Goal: Task Accomplishment & Management: Manage account settings

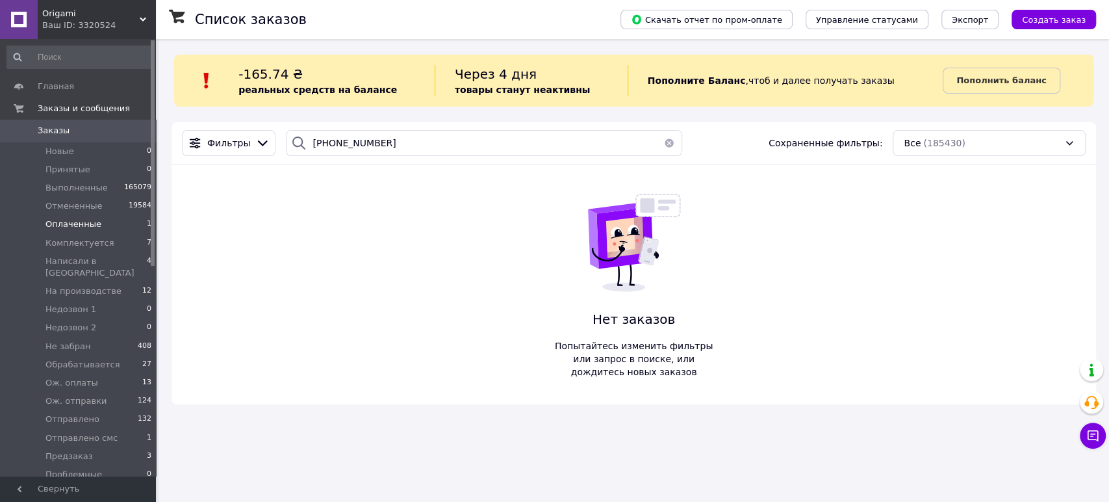
click at [129, 231] on li "Оплаченные 1" at bounding box center [79, 224] width 159 height 18
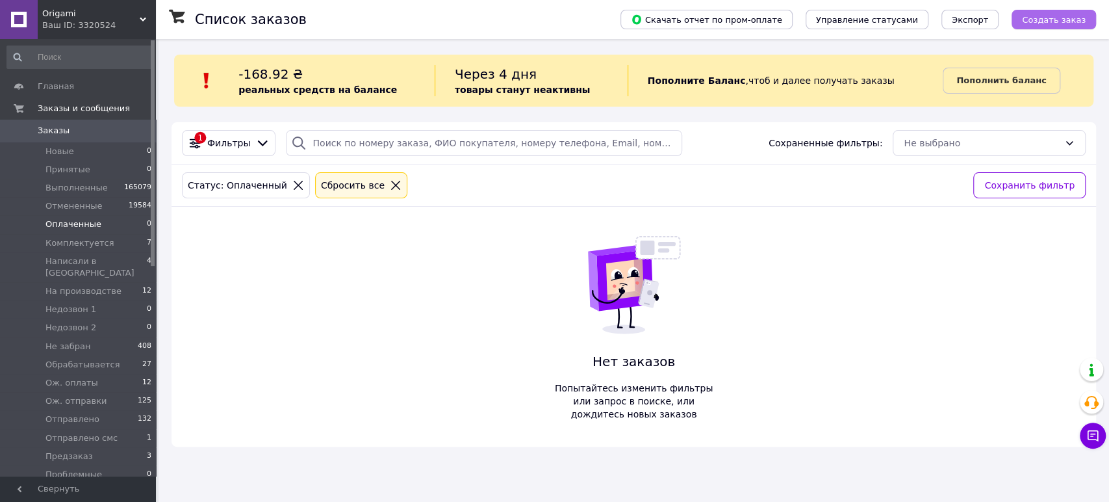
click at [1032, 19] on span "Создать заказ" at bounding box center [1054, 20] width 64 height 10
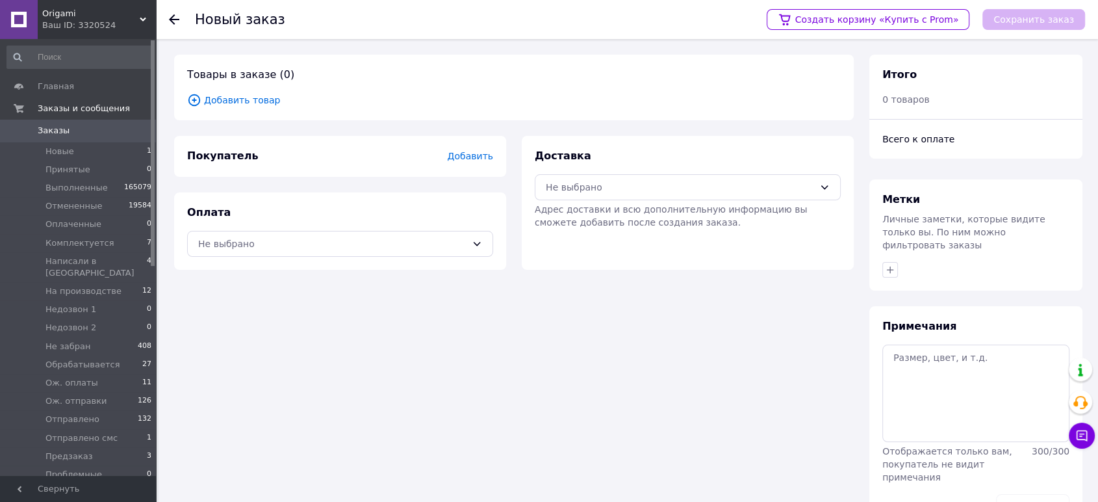
click at [234, 101] on span "Добавить товар" at bounding box center [514, 100] width 654 height 14
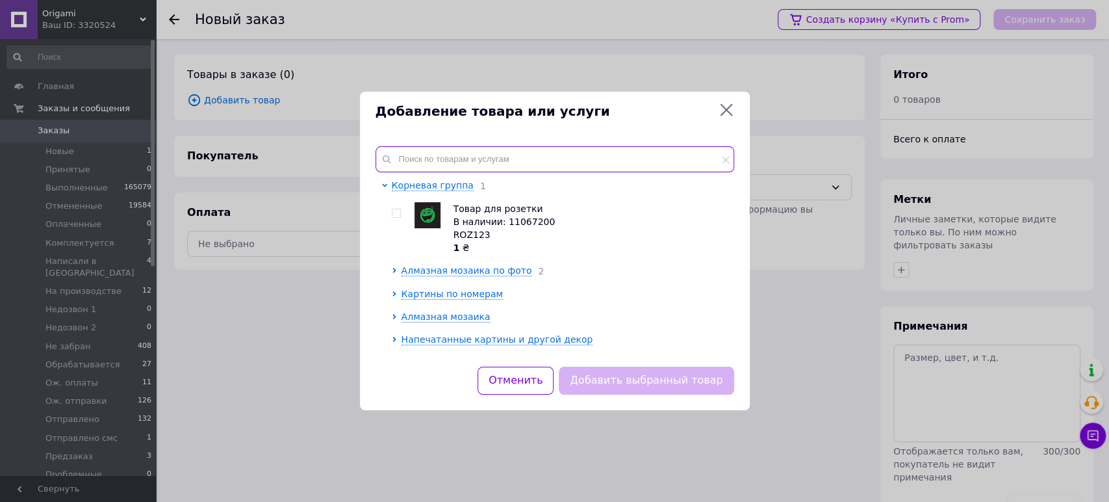
click at [431, 145] on div "Корневая группа 1 Товар для розетки В наличии: 11067200 ROZ123 1 ₴ Алмазная моз…" at bounding box center [555, 249] width 390 height 236
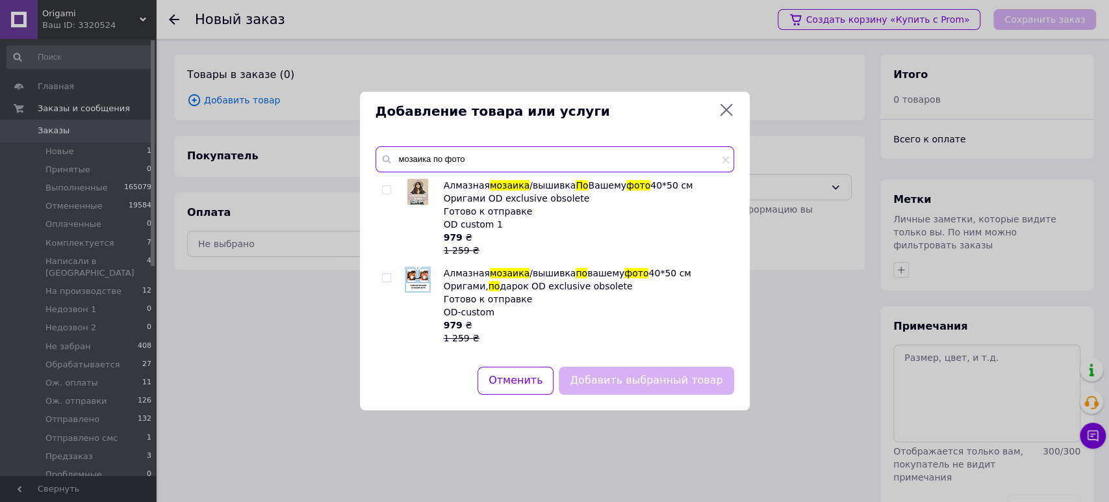
type input "мозаика по фото"
click at [385, 192] on input "checkbox" at bounding box center [386, 190] width 8 height 8
checkbox input "true"
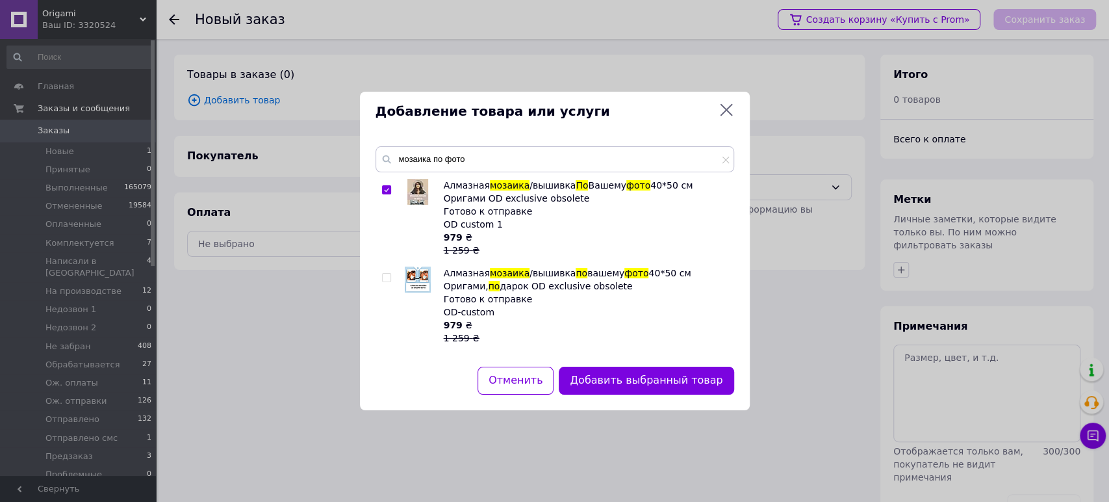
click at [665, 382] on button "Добавить выбранный товар" at bounding box center [646, 380] width 175 height 28
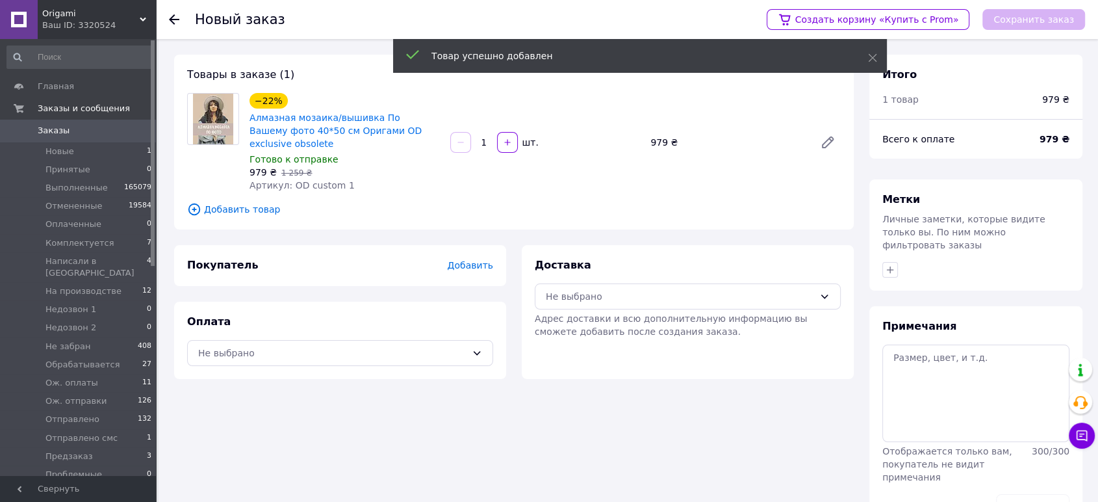
click at [477, 272] on div "Покупатель Добавить" at bounding box center [340, 265] width 306 height 15
click at [474, 270] on span "Добавить" at bounding box center [470, 265] width 45 height 10
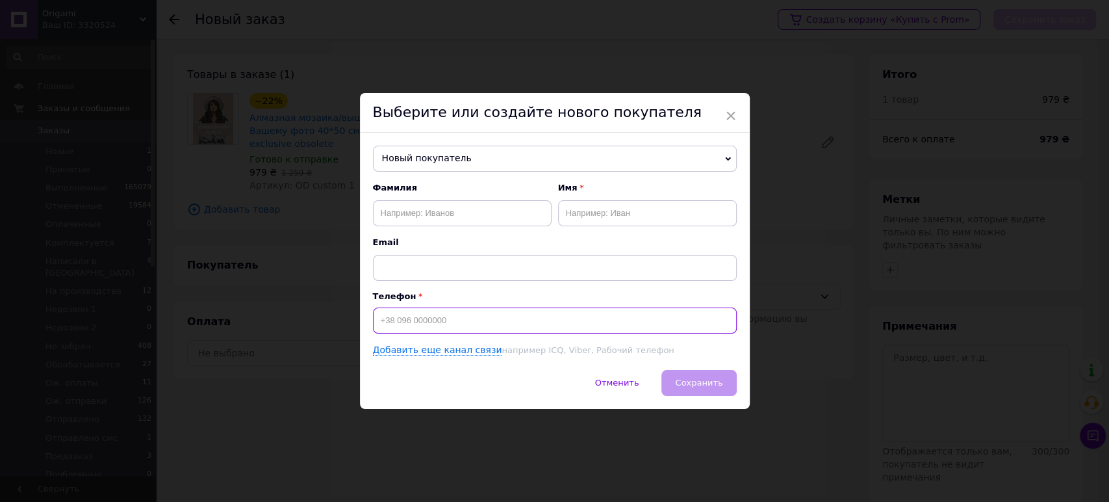
paste input "+380959310717"
type input "+380959310717"
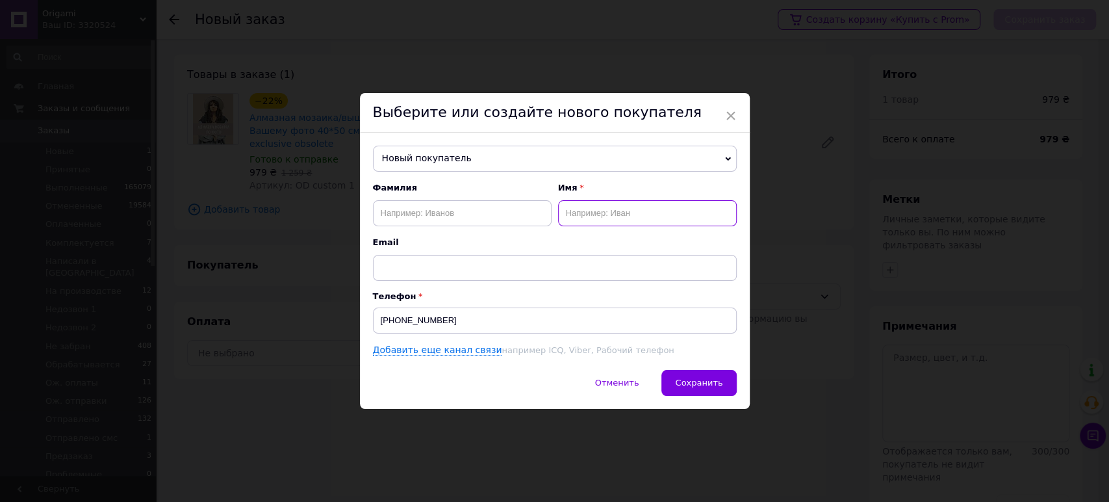
click at [592, 212] on input "text" at bounding box center [647, 213] width 179 height 26
type input "Анна"
click at [698, 385] on span "Сохранить" at bounding box center [698, 382] width 47 height 10
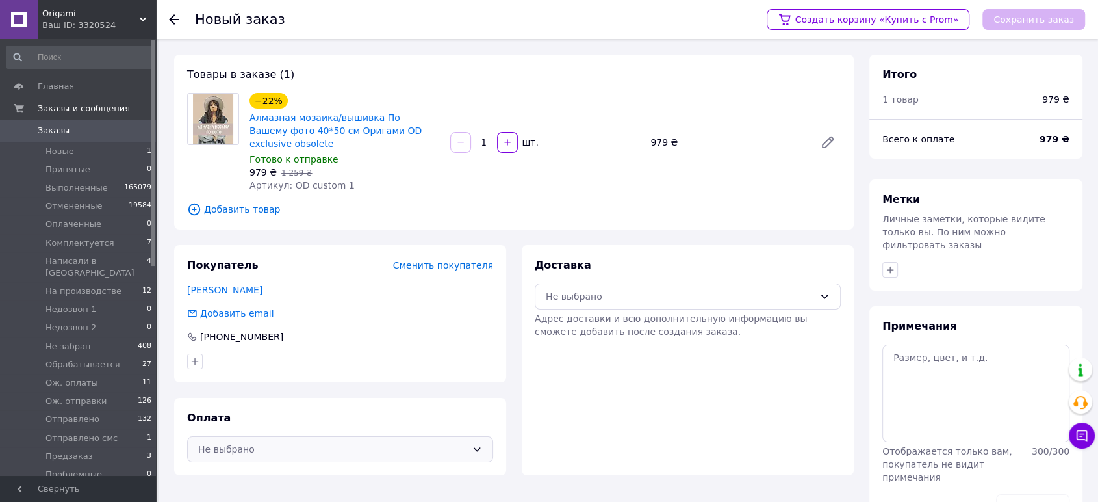
click at [320, 453] on div "Не выбрано" at bounding box center [332, 449] width 268 height 14
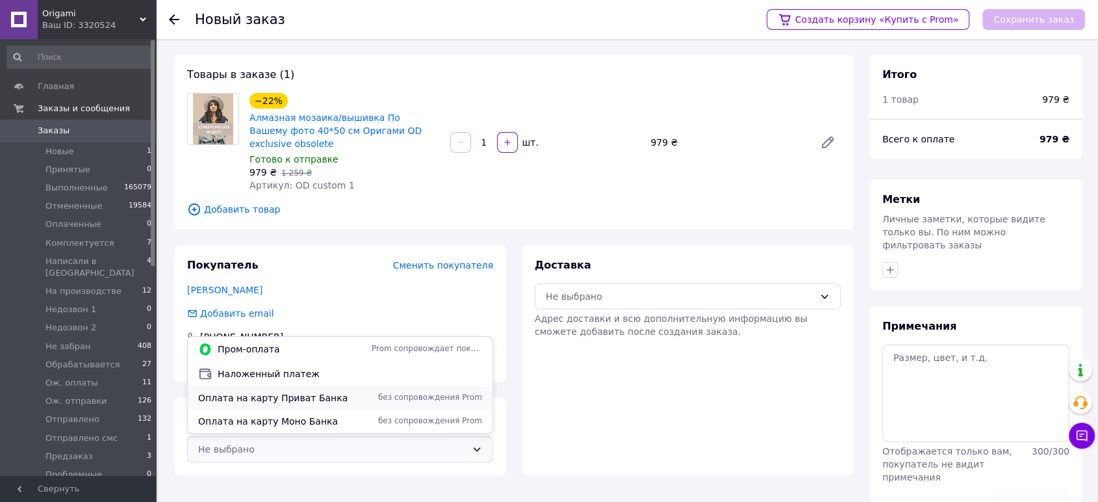
click at [301, 403] on span "Оплата на карту Приват Банка" at bounding box center [282, 397] width 168 height 13
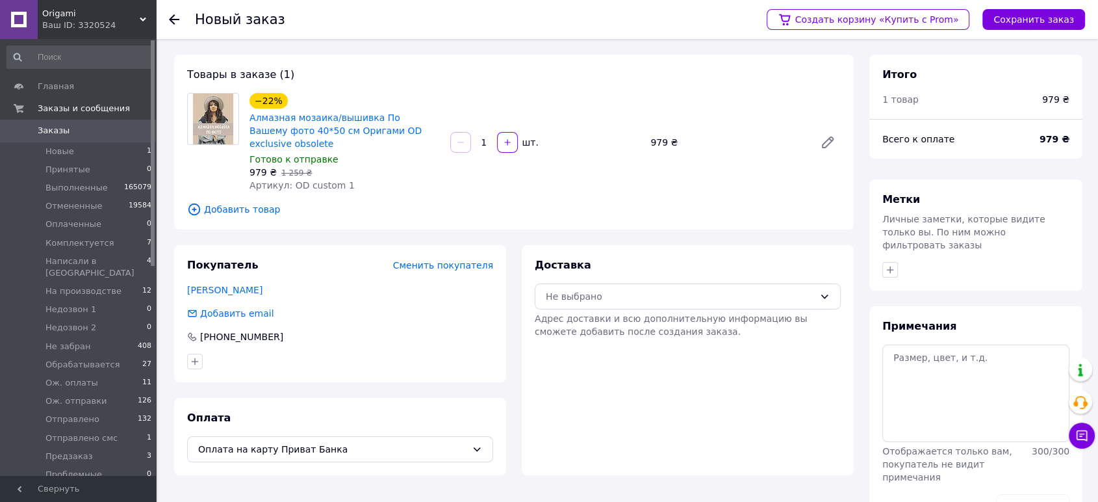
click at [642, 311] on div "Доставка Не выбрано Адрес доставки и всю дополнительную информацию вы сможете д…" at bounding box center [688, 298] width 306 height 80
click at [634, 305] on div "Не выбрано" at bounding box center [688, 296] width 306 height 26
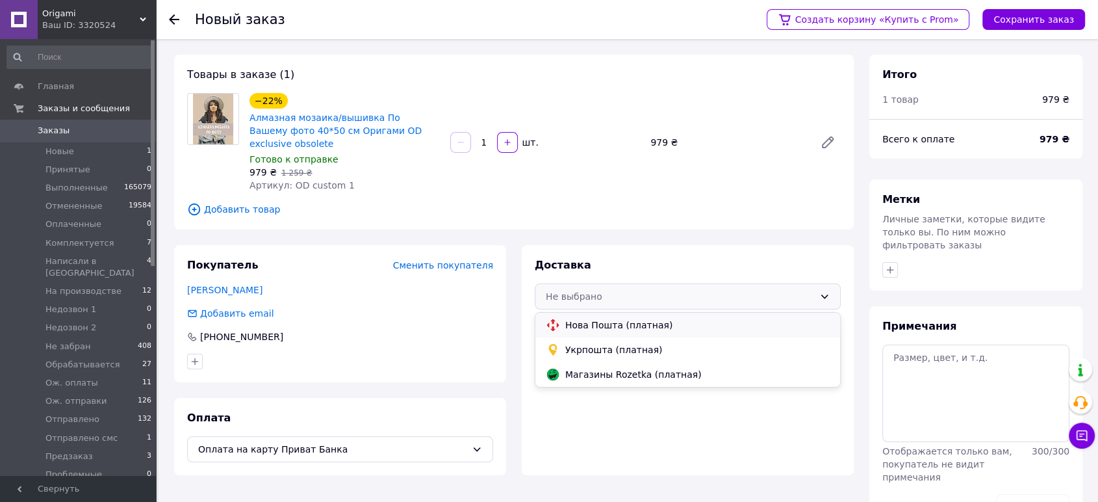
click at [624, 327] on span "Нова Пошта (платная)" at bounding box center [697, 324] width 264 height 13
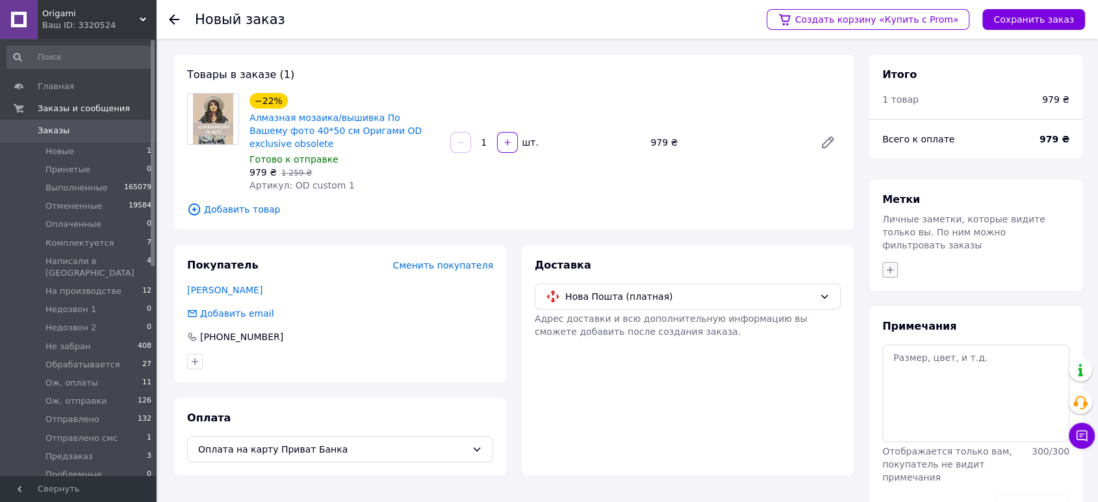
click at [887, 264] on icon "button" at bounding box center [890, 269] width 10 height 10
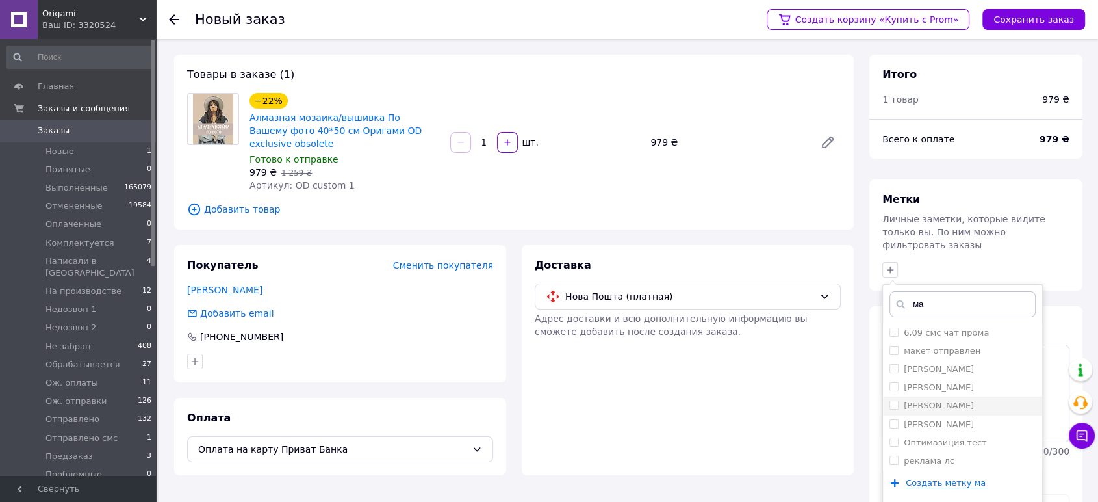
type input "ма"
click at [891, 400] on input "Марина" at bounding box center [893, 404] width 8 height 8
checkbox input "true"
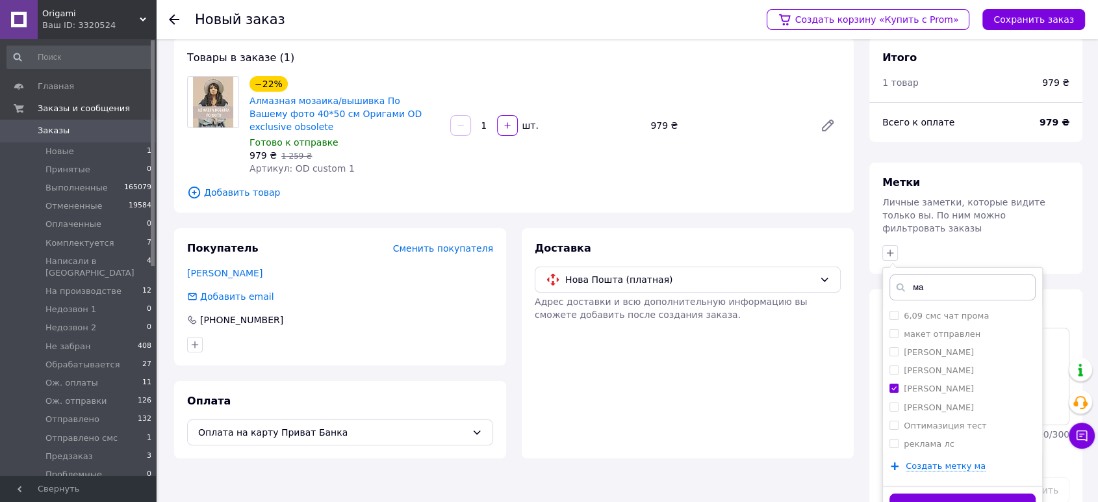
scroll to position [27, 0]
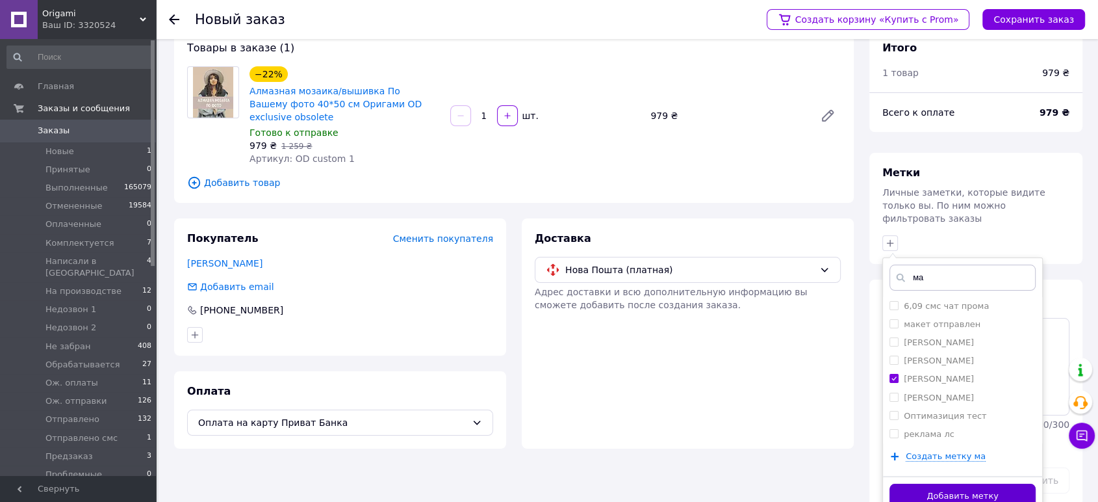
click at [917, 483] on button "Добавить метку" at bounding box center [962, 495] width 146 height 25
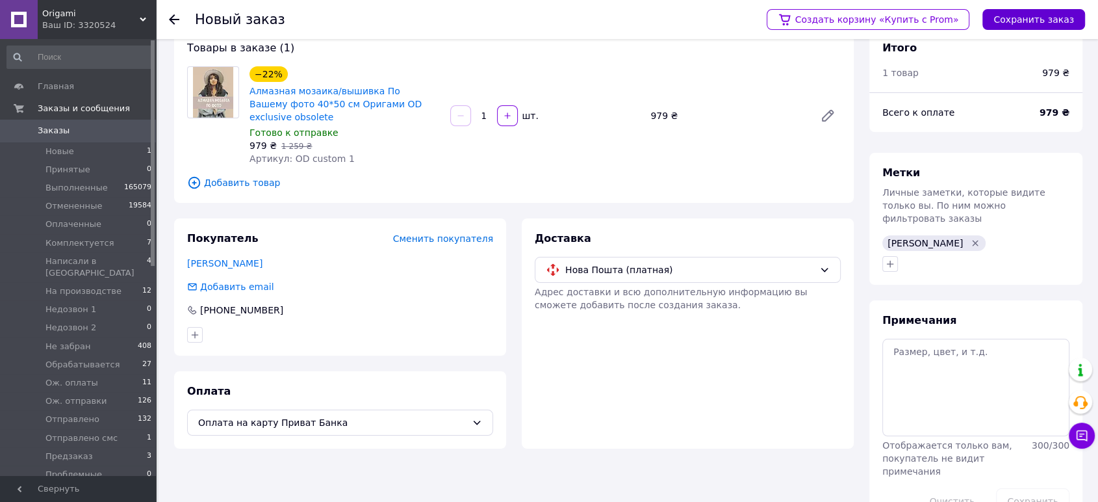
click at [1032, 19] on button "Сохранить заказ" at bounding box center [1033, 19] width 103 height 21
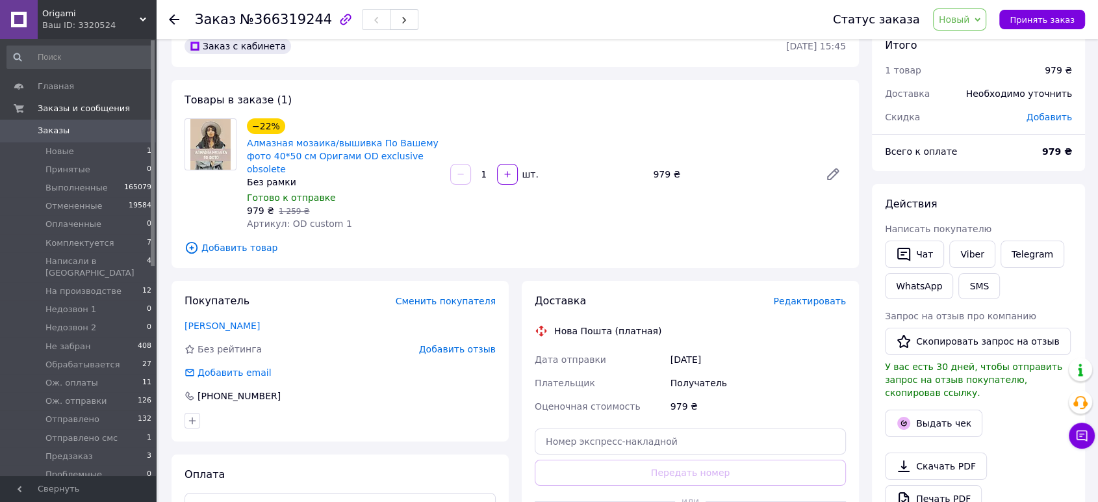
click at [965, 15] on span "Новый" at bounding box center [954, 19] width 31 height 10
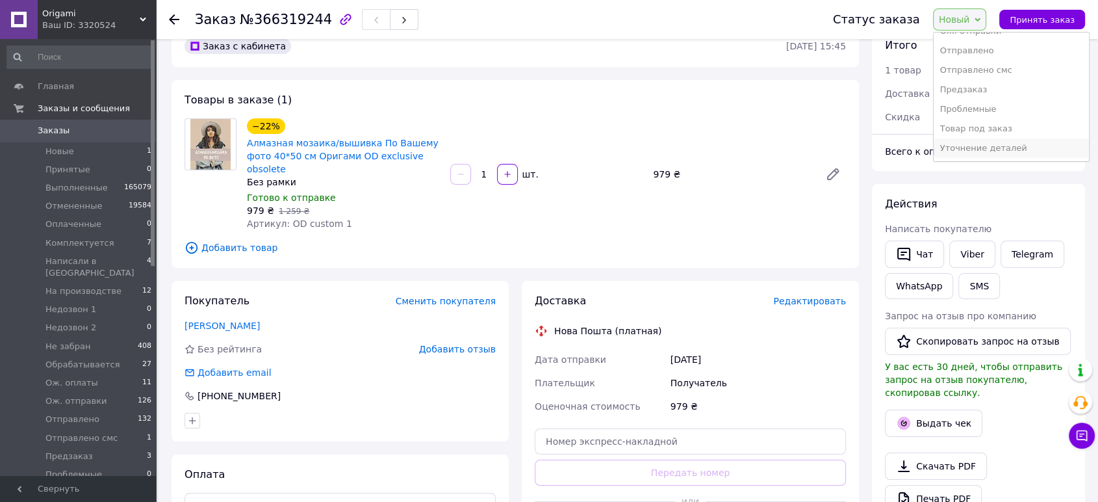
click at [974, 144] on li "Уточнение деталей" at bounding box center [1011, 147] width 155 height 19
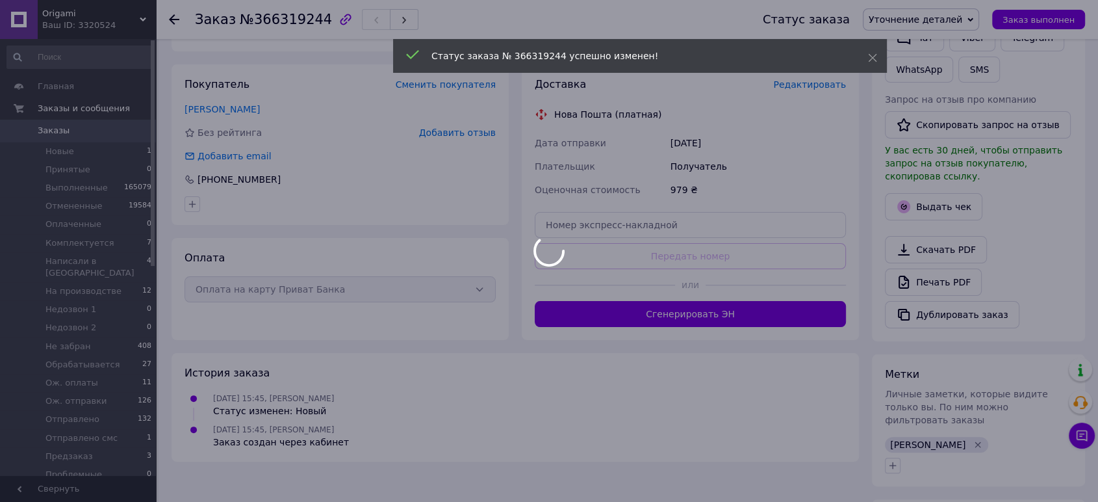
scroll to position [244, 0]
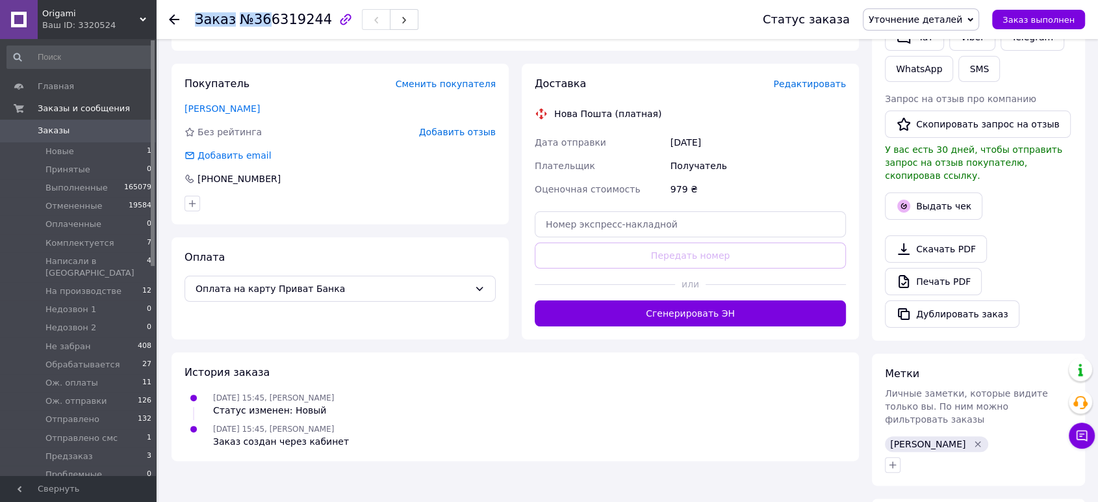
drag, startPoint x: 315, startPoint y: 19, endPoint x: 260, endPoint y: 18, distance: 55.2
click at [260, 16] on div "Заказ №366319244" at bounding box center [306, 19] width 223 height 22
click at [260, 19] on span "№366319244" at bounding box center [286, 20] width 92 height 16
click at [240, 23] on span "№366319244" at bounding box center [286, 20] width 92 height 16
drag, startPoint x: 234, startPoint y: 19, endPoint x: 312, endPoint y: 21, distance: 78.6
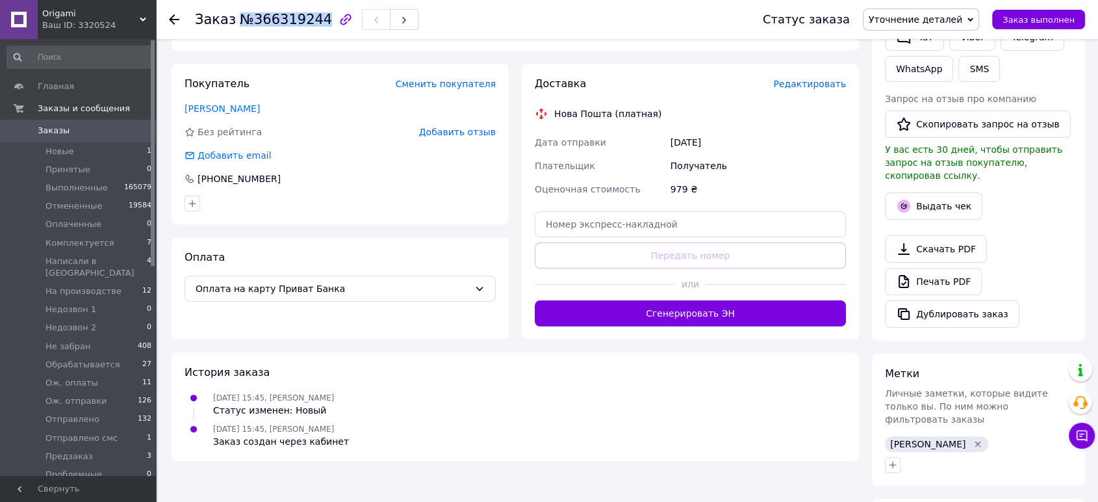
click at [312, 21] on span "№366319244" at bounding box center [286, 20] width 92 height 16
copy span "№366319244"
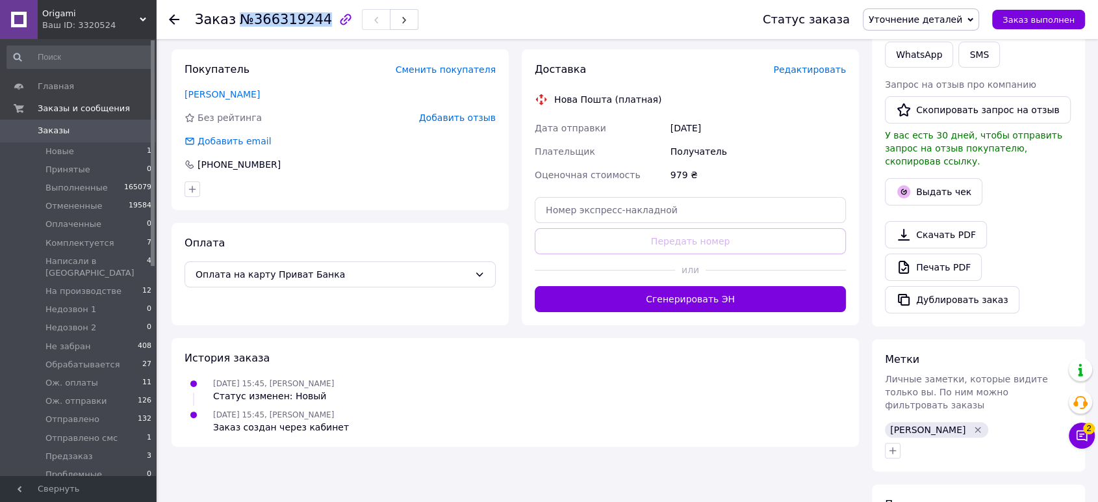
scroll to position [398, 0]
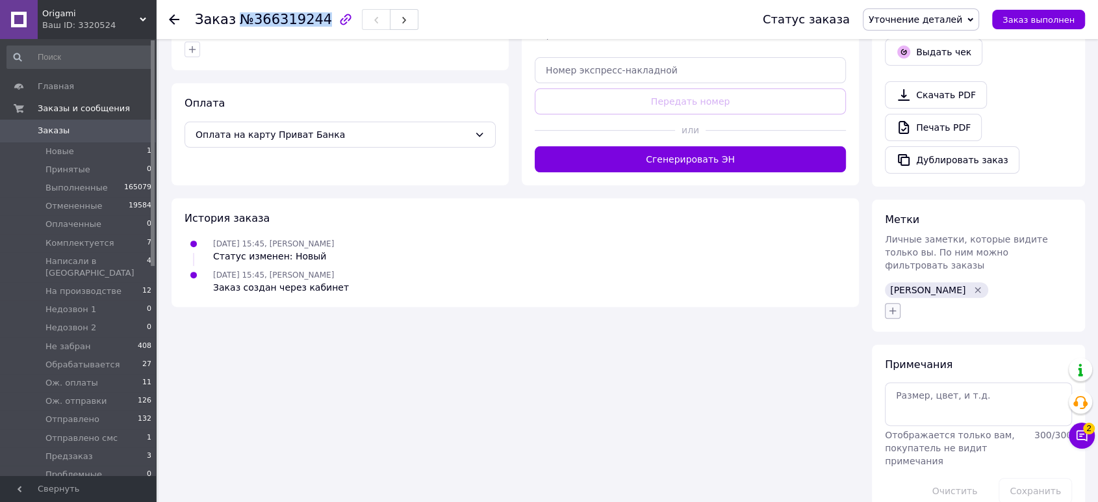
click at [898, 303] on button "button" at bounding box center [893, 311] width 16 height 16
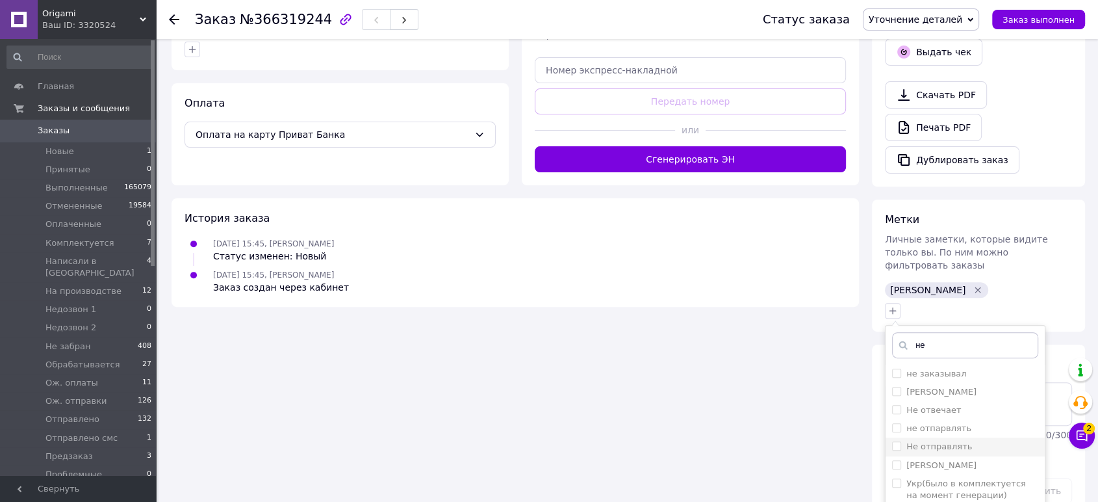
type input "не"
click at [899, 440] on label "Не отправлять" at bounding box center [932, 446] width 80 height 12
click at [899, 441] on input "Не отправлять" at bounding box center [896, 445] width 8 height 8
click at [897, 441] on input "Не отправлять" at bounding box center [896, 445] width 8 height 8
checkbox input "true"
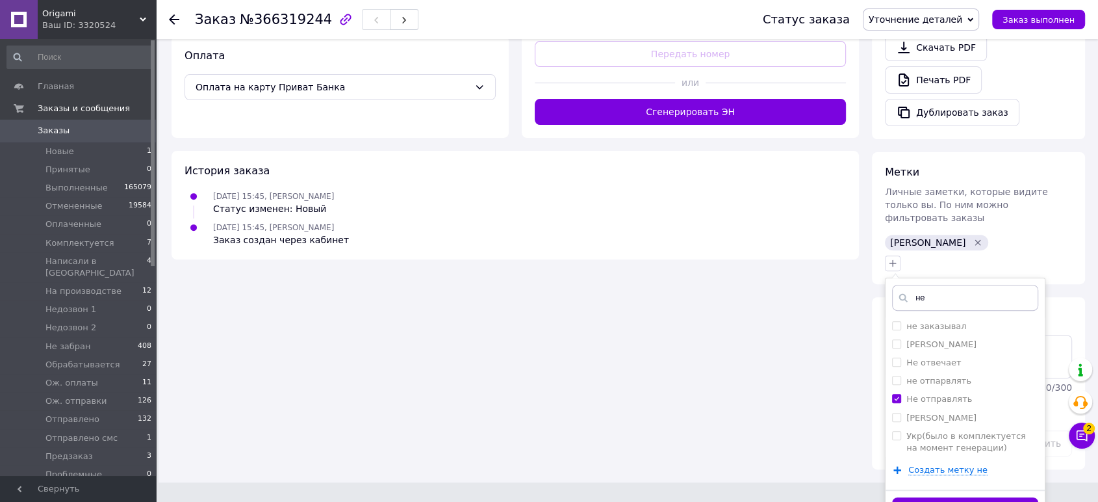
click at [939, 497] on button "Добавить метку" at bounding box center [965, 509] width 146 height 25
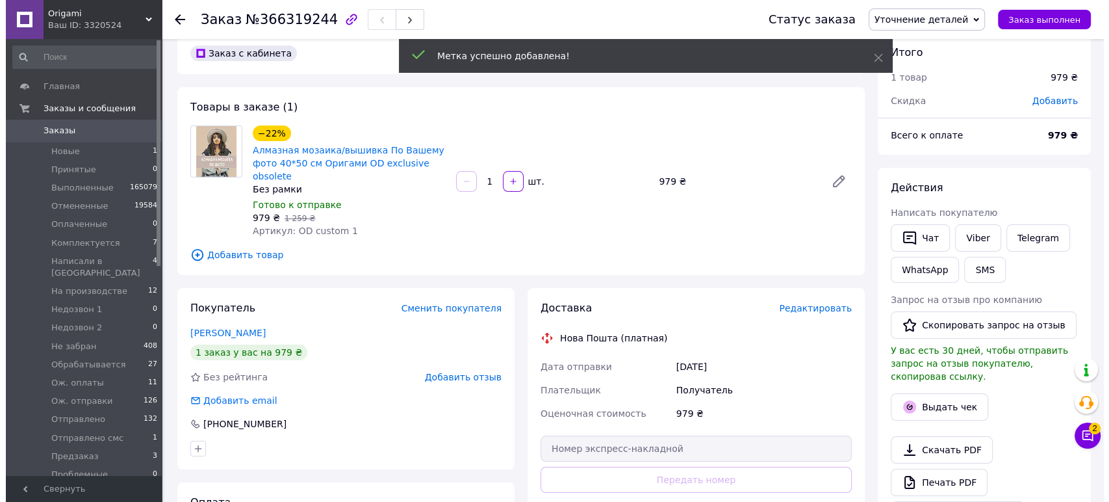
scroll to position [0, 0]
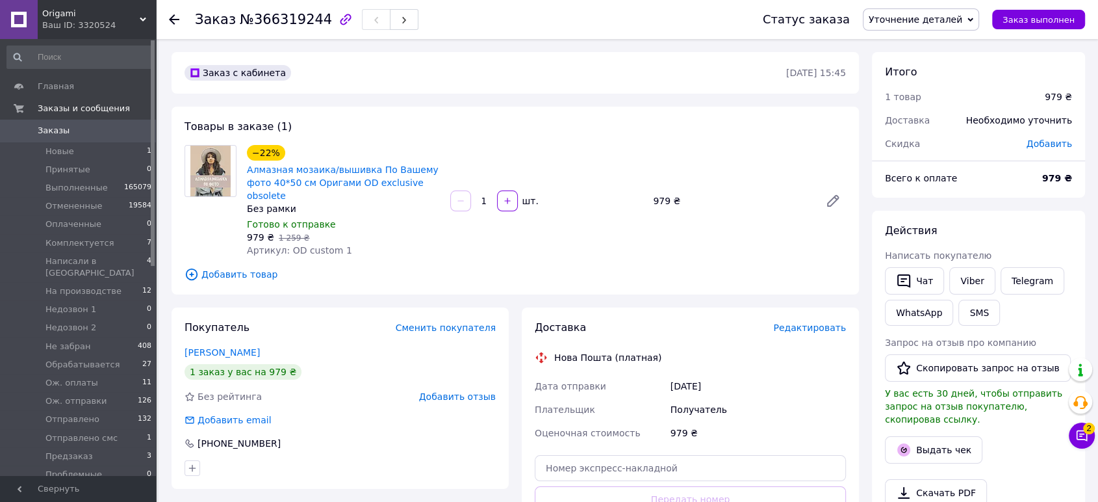
click at [806, 322] on span "Редактировать" at bounding box center [809, 327] width 73 height 10
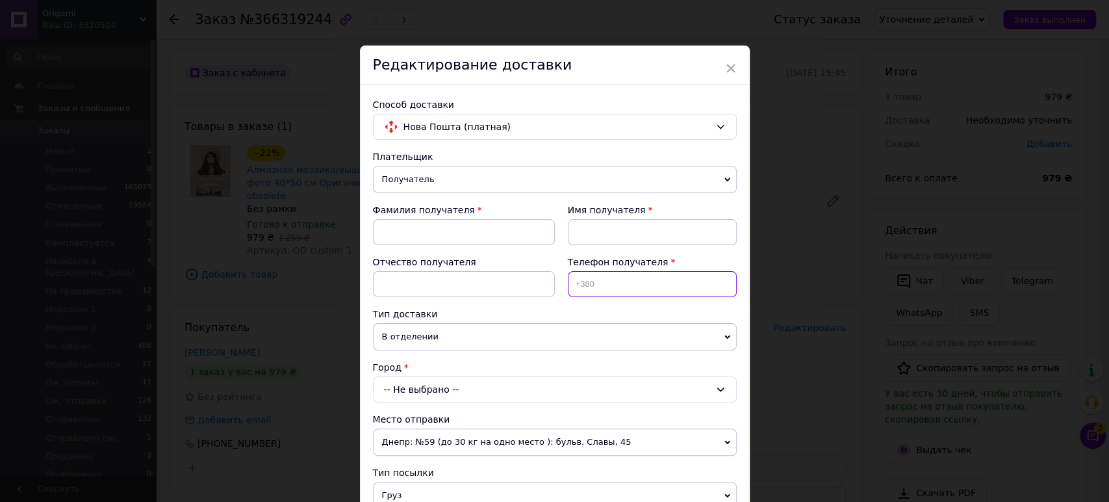
paste input "+380952243177"
type input "+380952243177"
paste input "БугрименкоВ.М"
type input "Бугрименко"
click at [592, 233] on input at bounding box center [652, 232] width 169 height 26
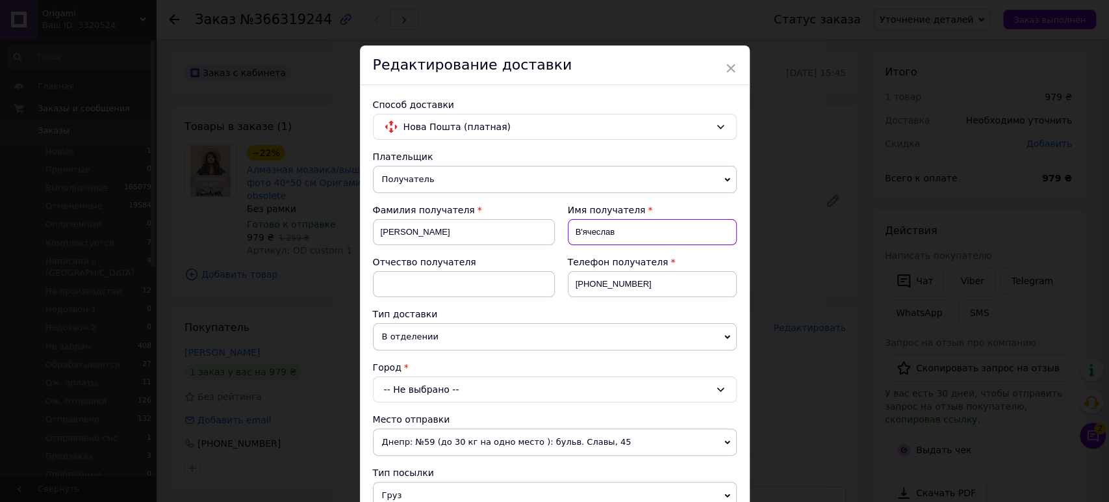
type input "В'ячеслав"
click at [463, 383] on div "-- Не выбрано --" at bounding box center [555, 389] width 364 height 26
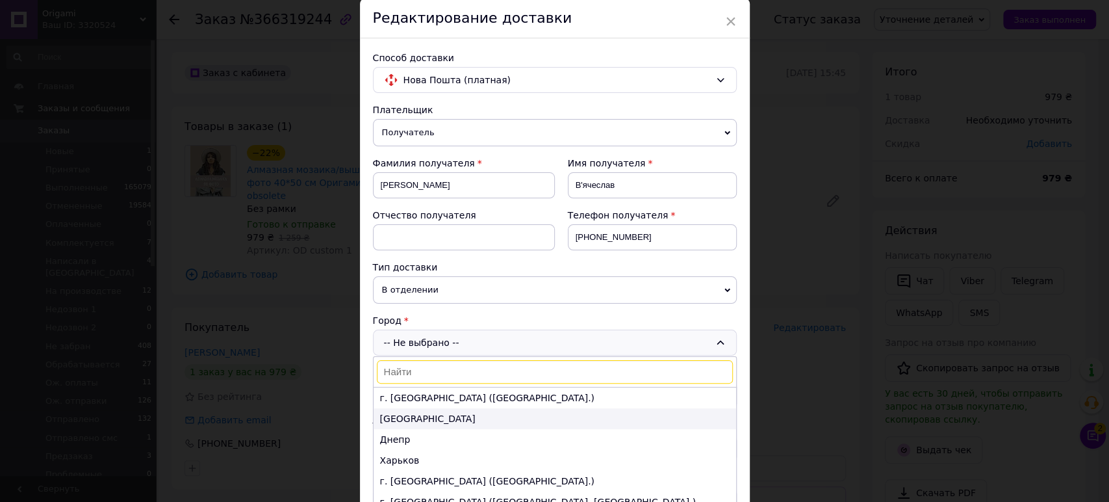
scroll to position [72, 0]
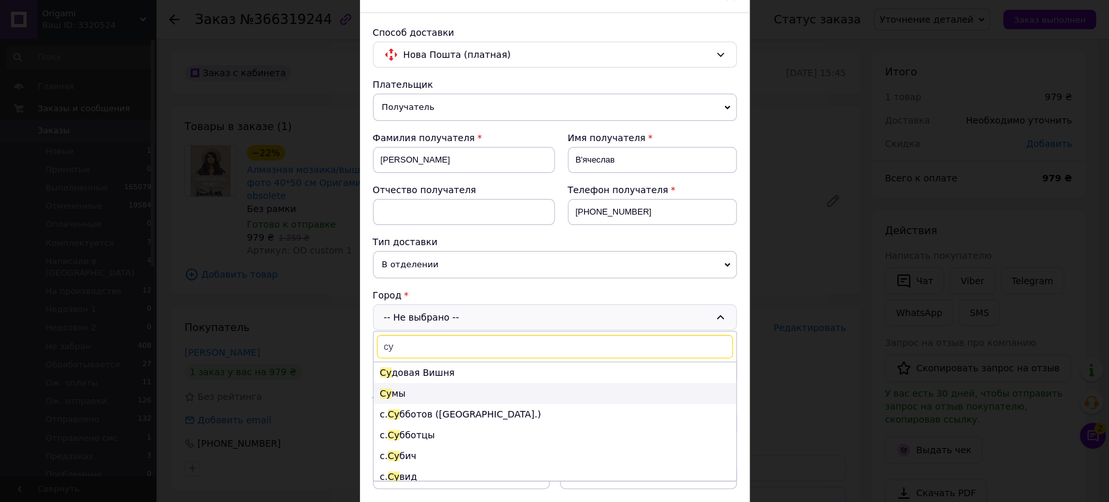
type input "су"
click at [446, 396] on li "Су мы" at bounding box center [555, 393] width 362 height 21
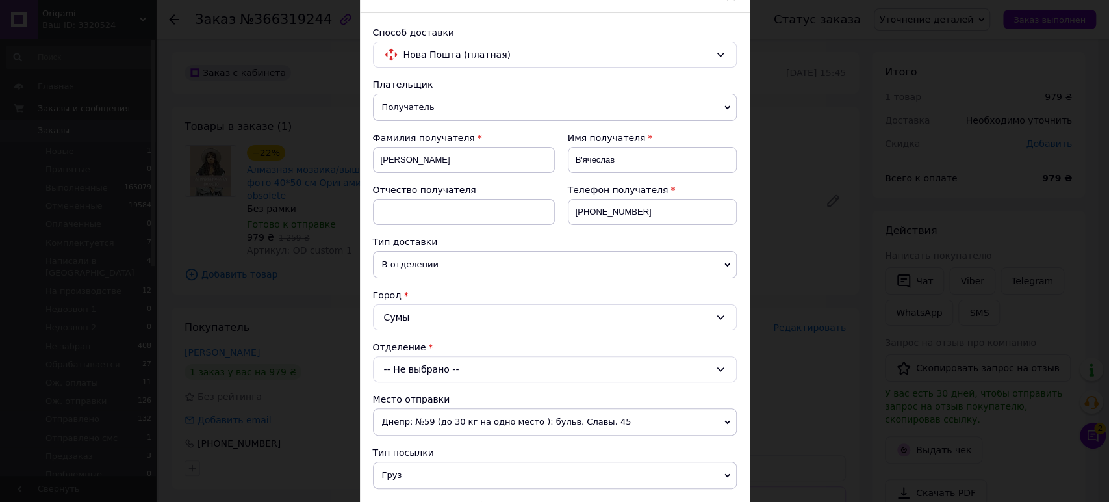
click at [438, 369] on div "-- Не выбрано --" at bounding box center [555, 369] width 364 height 26
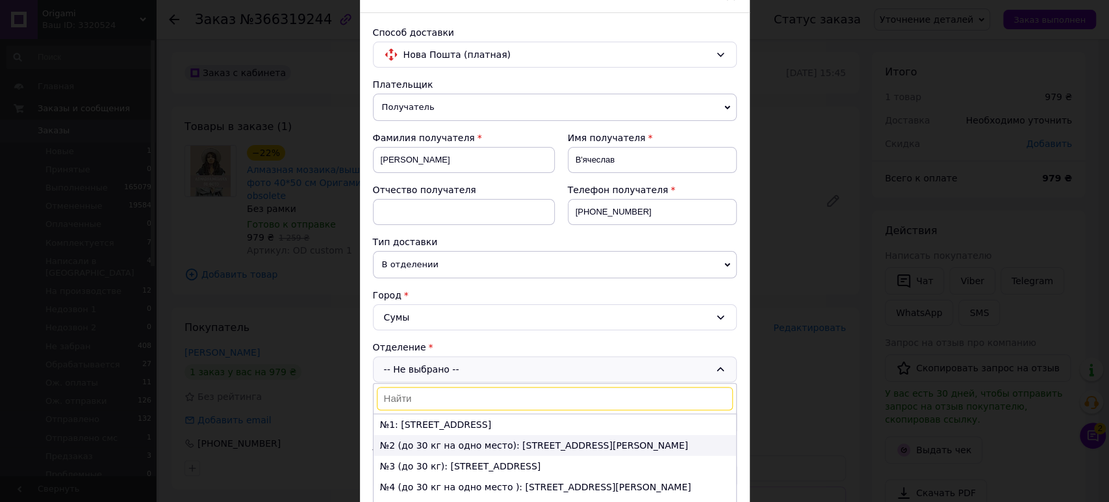
click at [459, 437] on li "№2 (до 30 кг на одно место): ул. Петропавловская, 62" at bounding box center [555, 445] width 362 height 21
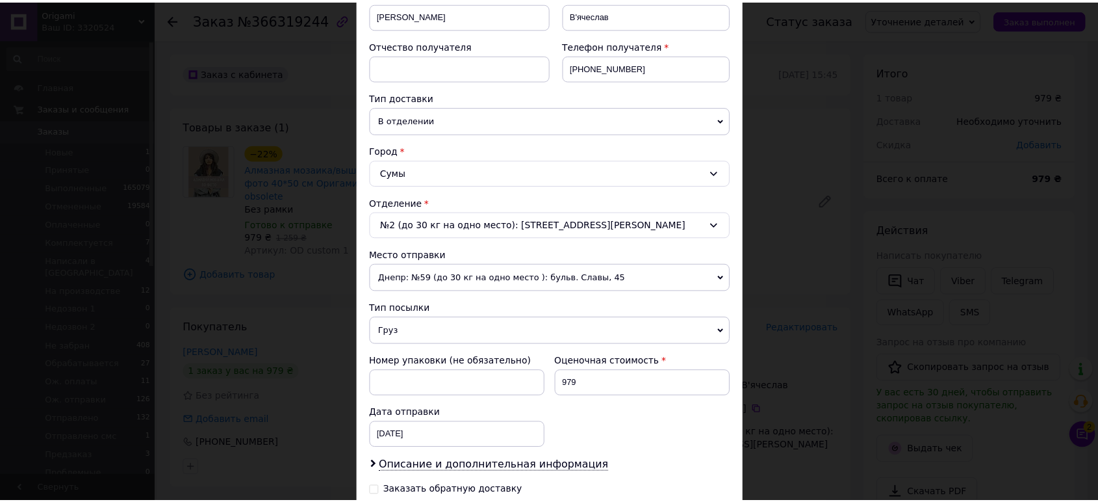
scroll to position [361, 0]
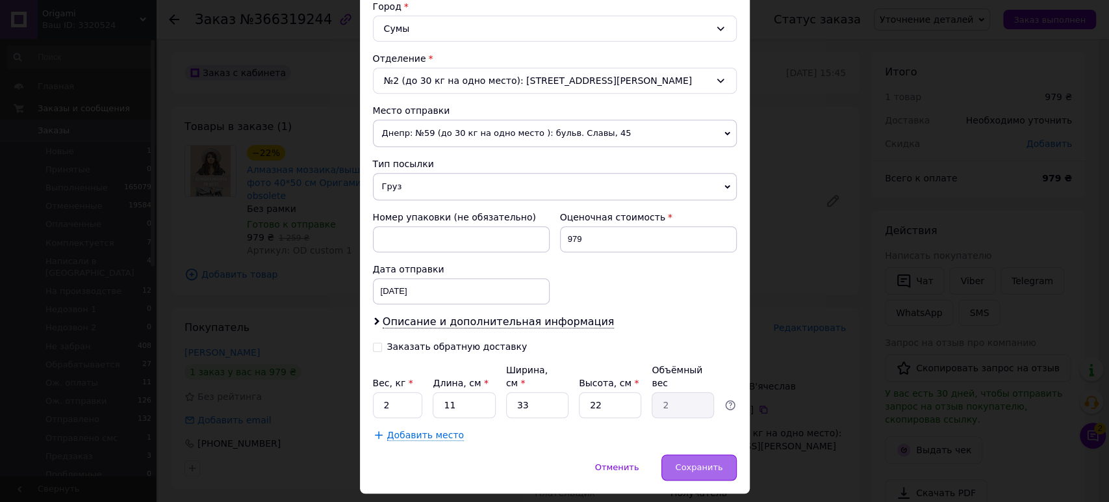
click at [677, 454] on div "Сохранить" at bounding box center [698, 467] width 75 height 26
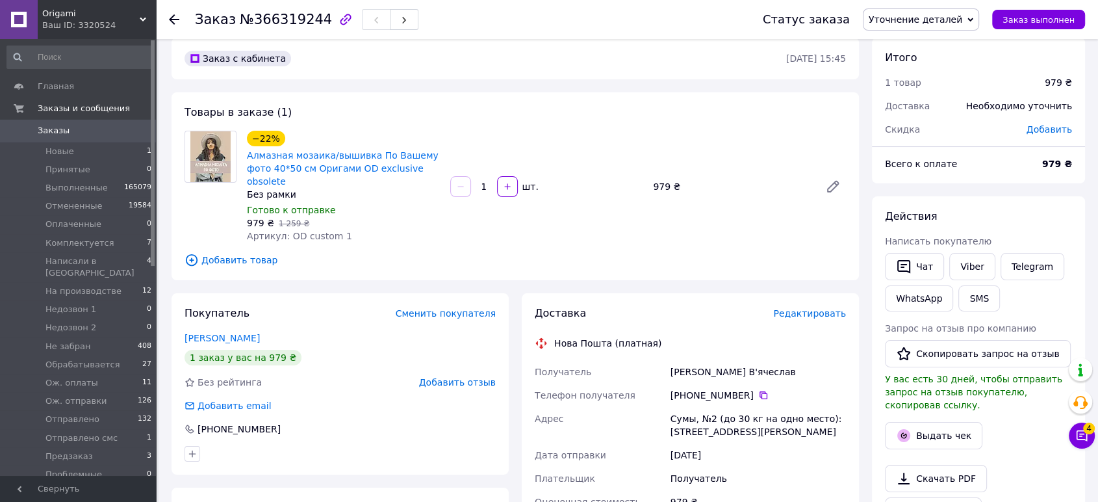
scroll to position [0, 0]
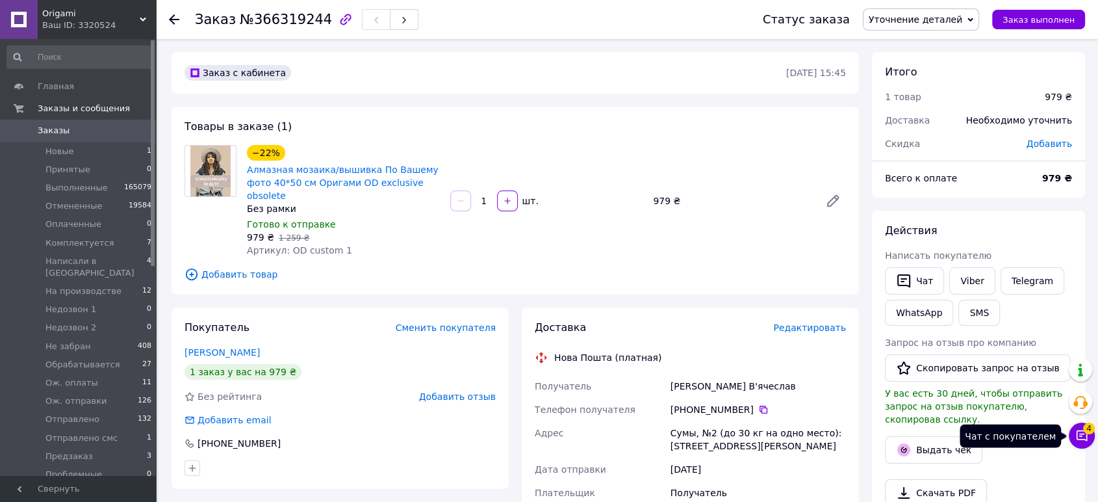
click at [1083, 440] on icon at bounding box center [1081, 435] width 13 height 13
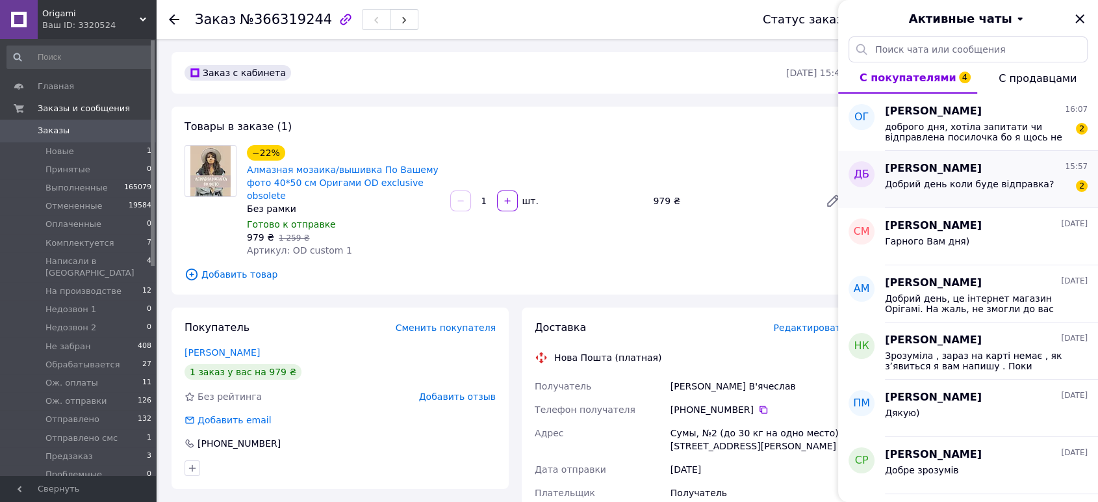
click at [926, 191] on div "Добрий день коли буде відправка?" at bounding box center [969, 188] width 169 height 18
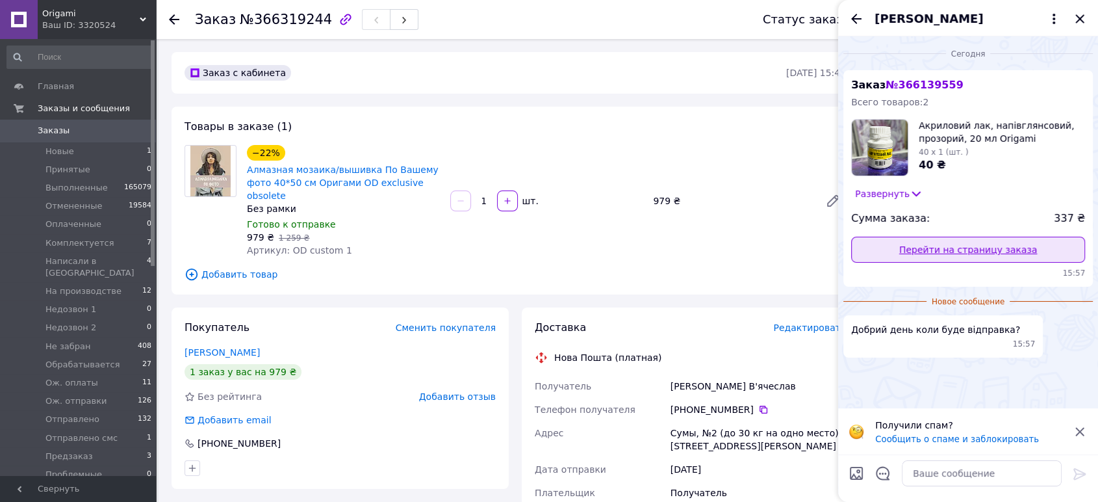
click at [952, 253] on link "Перейти на страницу заказа" at bounding box center [968, 249] width 234 height 26
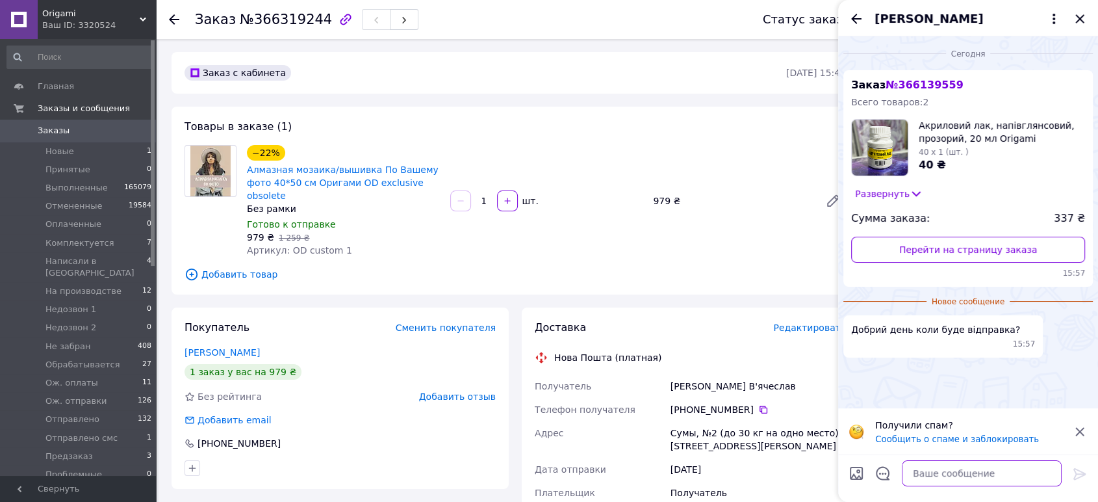
click at [956, 474] on textarea at bounding box center [982, 473] width 160 height 26
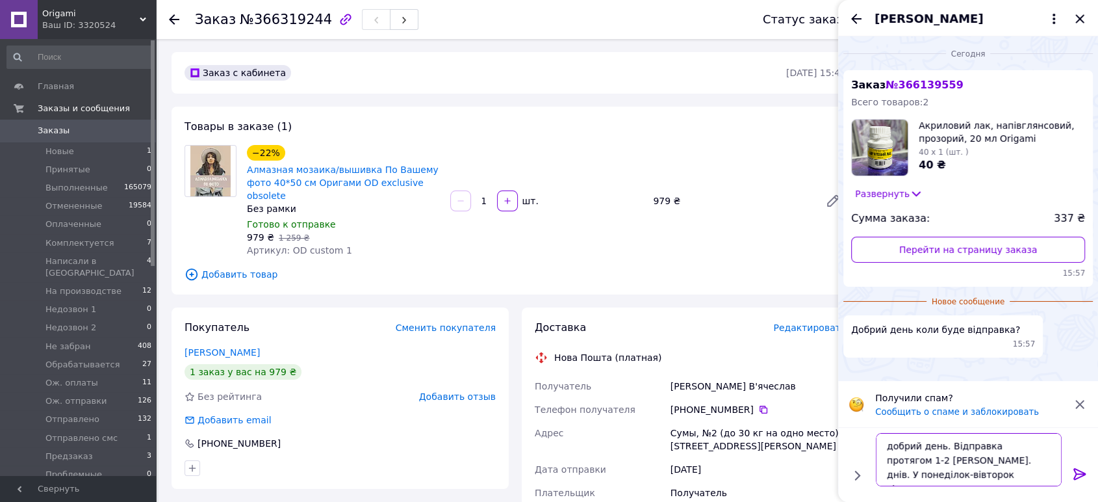
type textarea "добрий день. Відправка протягом 1-2 роб. днів. У понеділок-вівторок відправимо )"
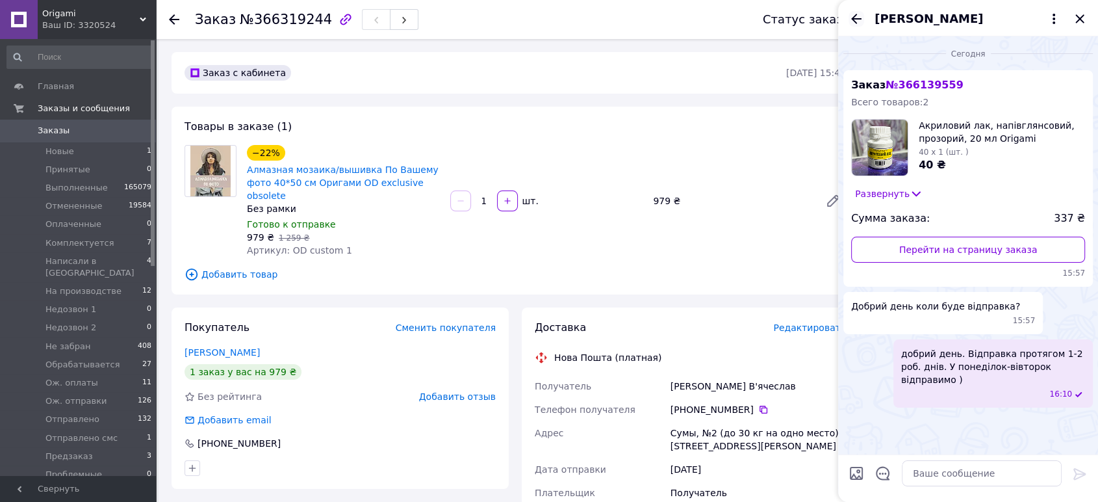
click at [862, 23] on icon "Назад" at bounding box center [856, 19] width 16 height 16
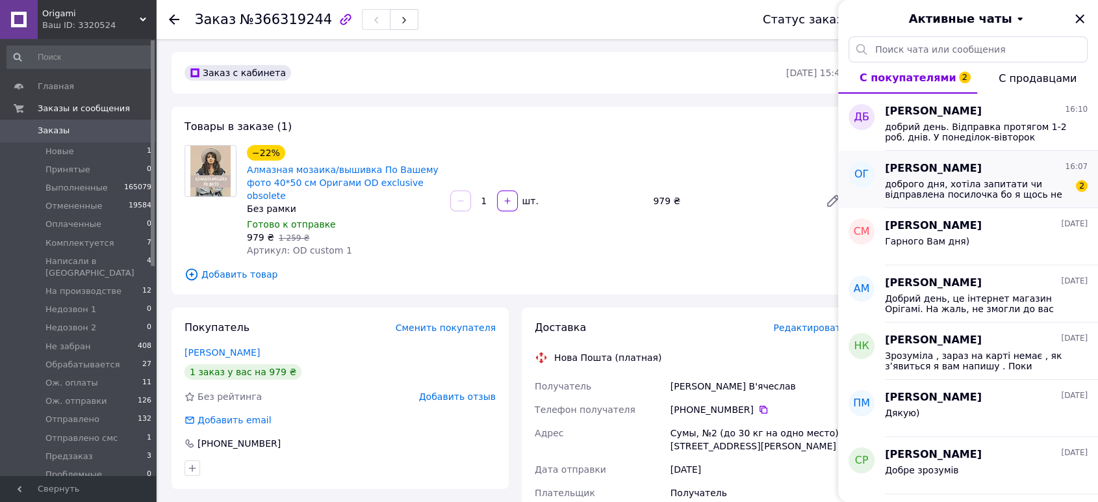
click at [895, 182] on span "доброго дня, хотіла запитати чи відправлена посилочка бо я щось не розумію" at bounding box center [977, 189] width 184 height 21
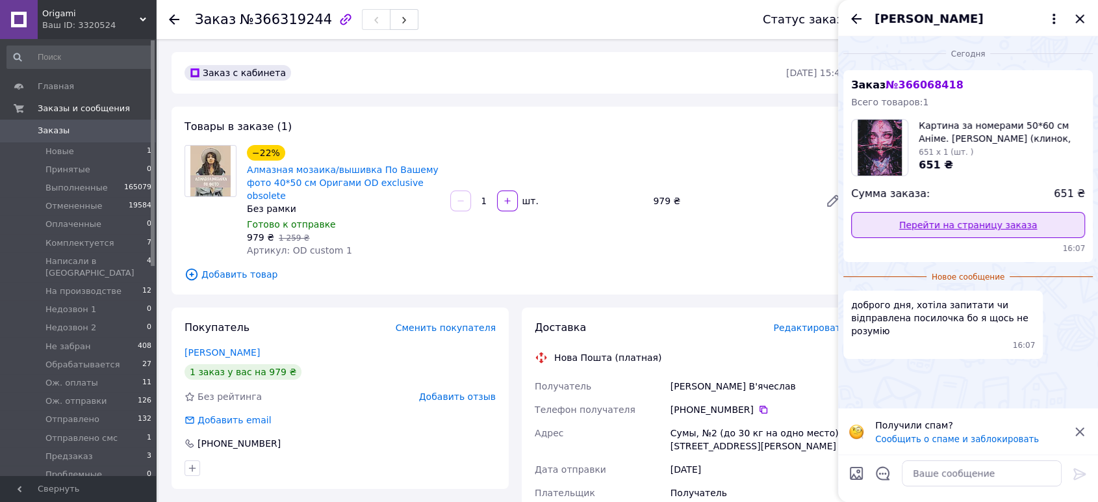
click at [930, 229] on link "Перейти на страницу заказа" at bounding box center [968, 225] width 234 height 26
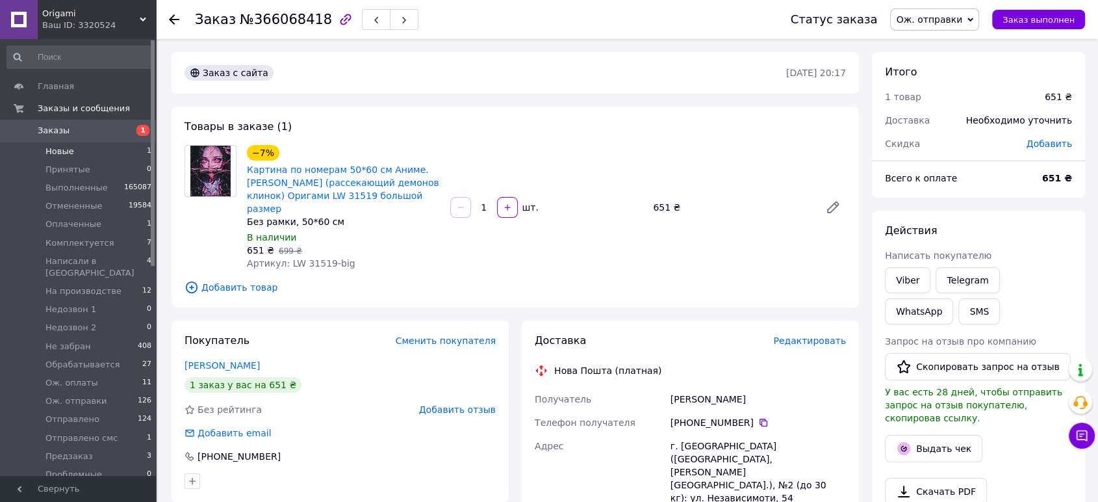
click at [60, 154] on span "Новые" at bounding box center [59, 152] width 29 height 12
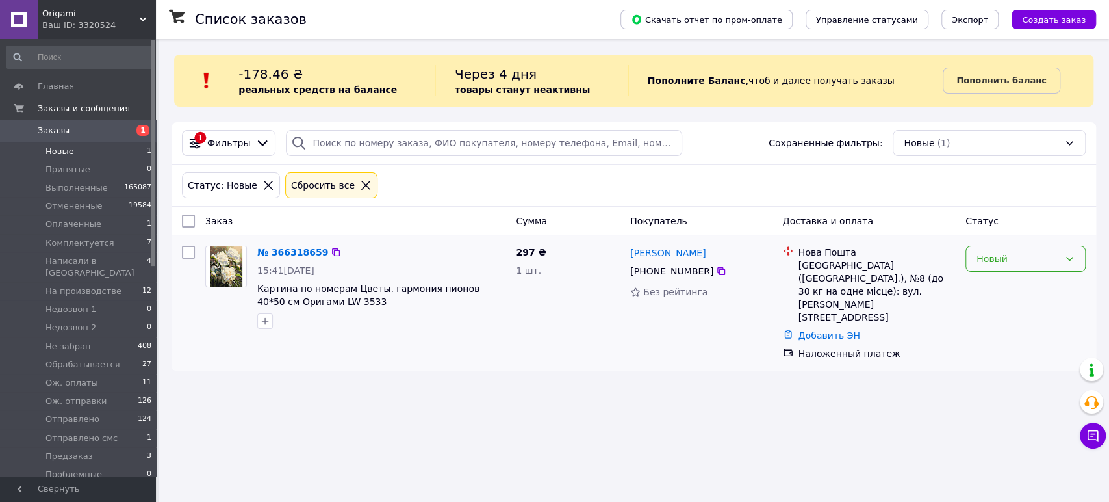
click at [1027, 259] on div "Новый" at bounding box center [1017, 258] width 83 height 14
click at [1009, 379] on li "Недозвон 1" at bounding box center [1025, 390] width 119 height 23
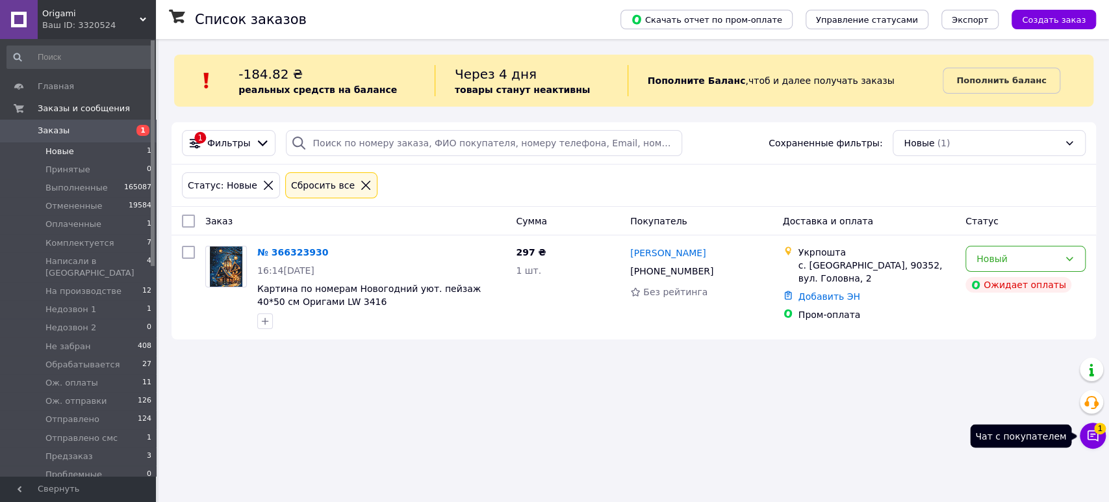
click at [1102, 437] on button "Чат с покупателем 1" at bounding box center [1093, 435] width 26 height 26
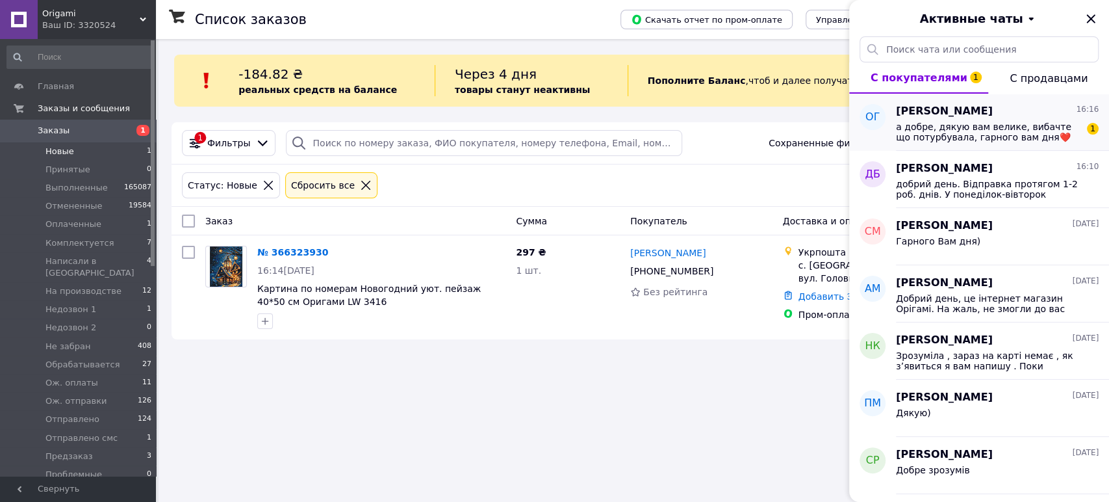
click at [956, 135] on span "а добре, дякую вам велике, вибачте що потурбувала, гарного вам дня❤️" at bounding box center [988, 131] width 184 height 21
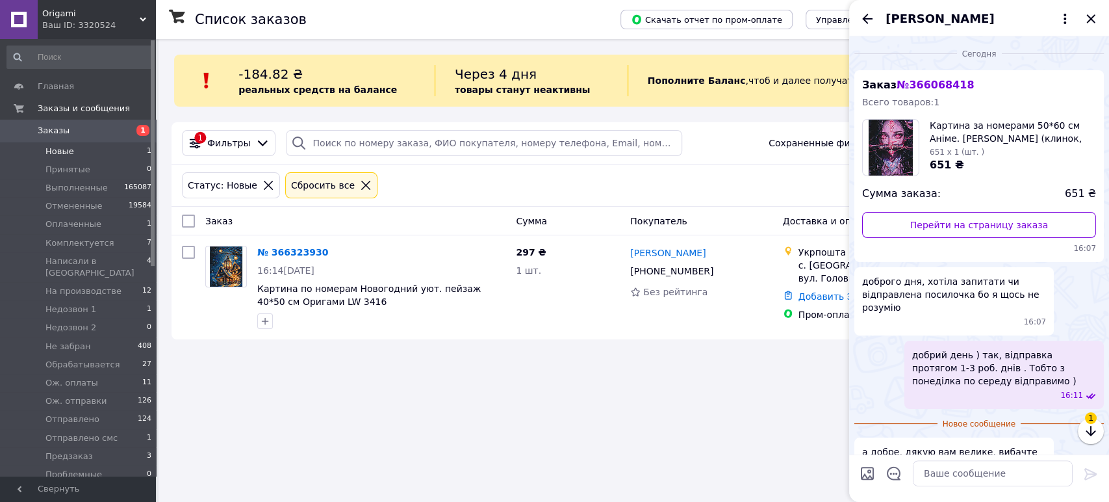
scroll to position [43, 0]
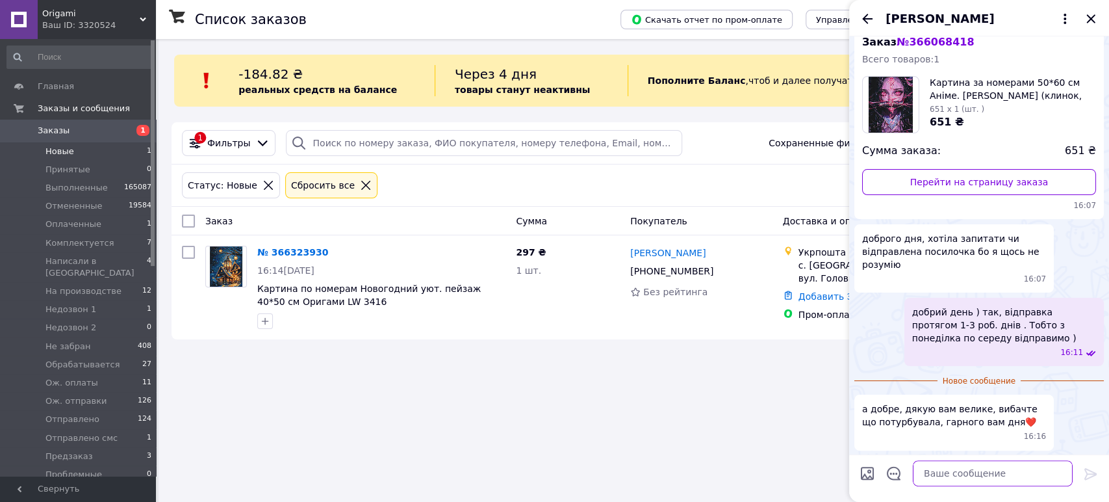
click at [939, 468] on textarea at bounding box center [993, 473] width 160 height 26
type textarea "вам також гарного дня ❤️"
click at [1086, 475] on icon at bounding box center [1090, 474] width 12 height 12
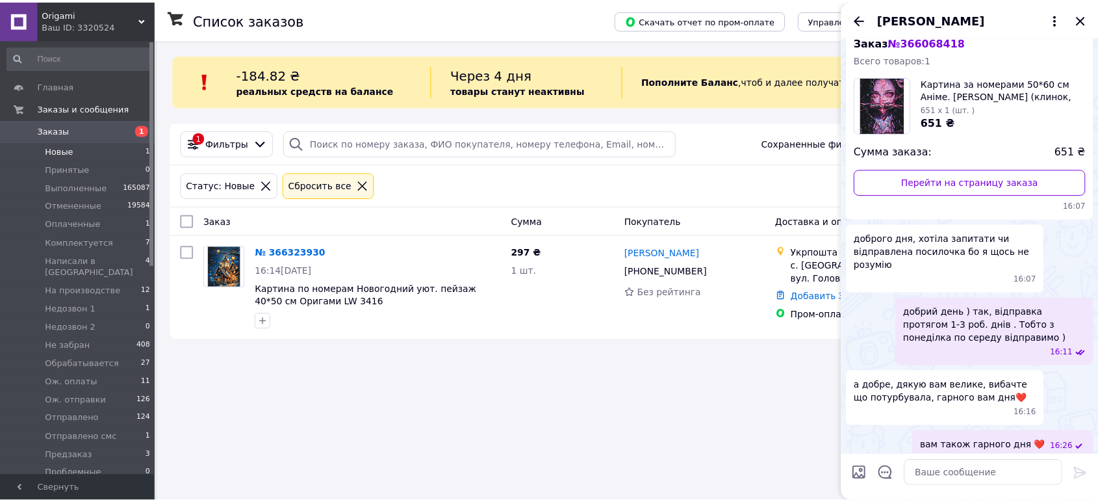
scroll to position [54, 0]
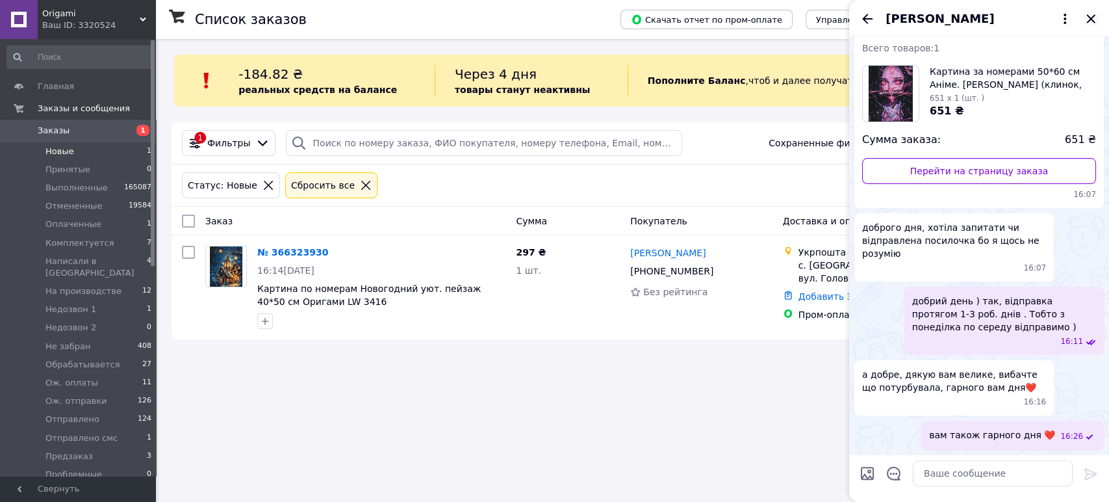
click at [1093, 24] on icon "Закрыть" at bounding box center [1091, 19] width 16 height 16
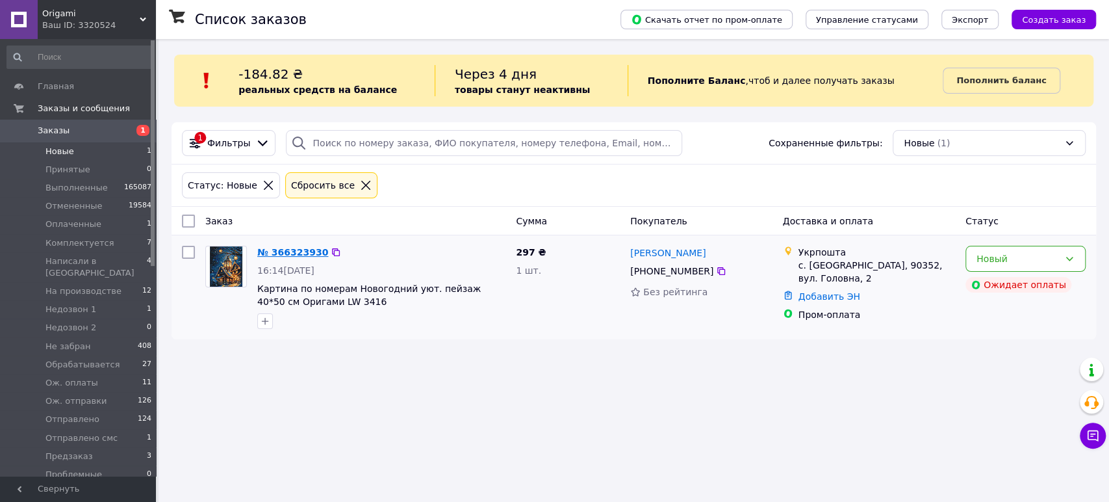
click at [277, 253] on link "№ 366323930" at bounding box center [292, 252] width 71 height 10
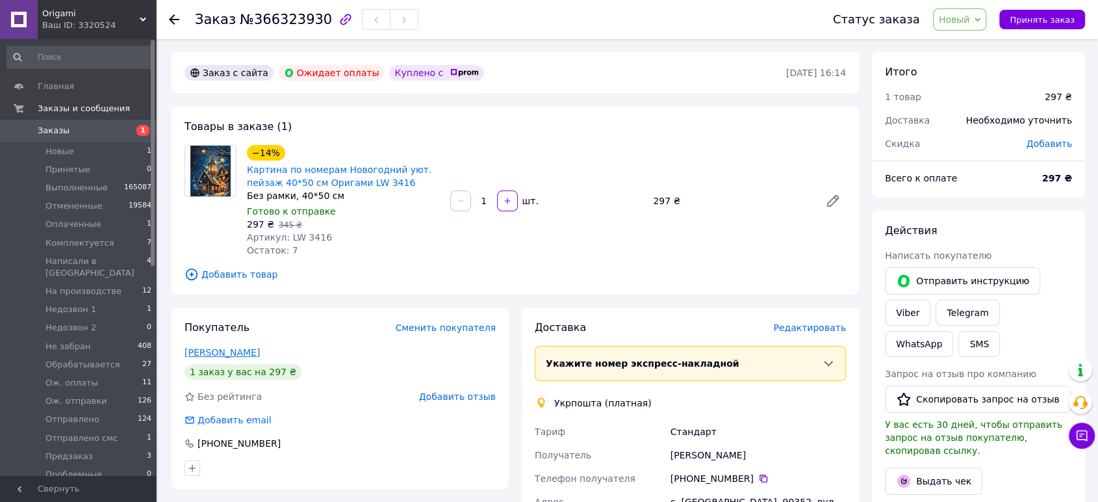
click at [231, 349] on link "[PERSON_NAME]" at bounding box center [221, 352] width 75 height 10
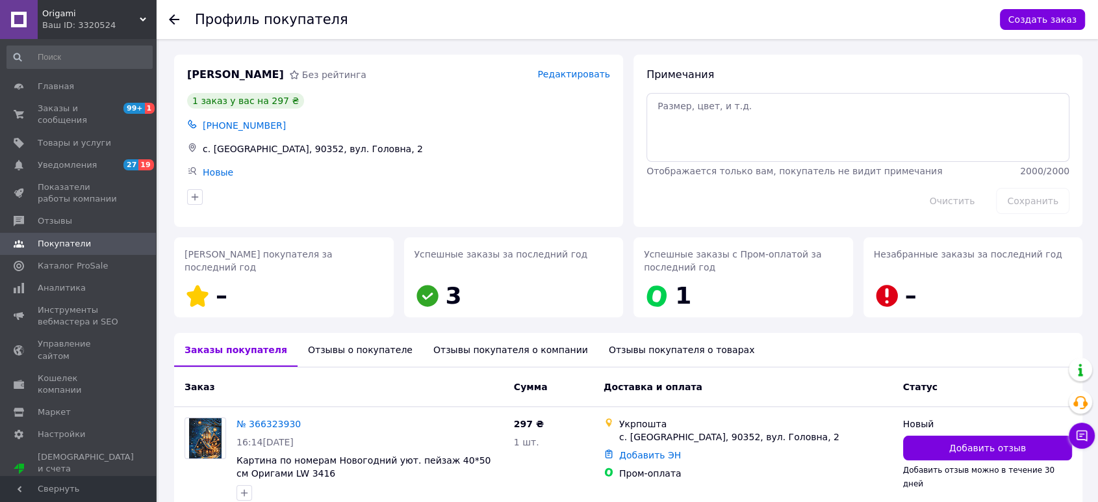
click at [180, 25] on div at bounding box center [182, 19] width 26 height 39
click at [177, 18] on icon at bounding box center [174, 19] width 10 height 10
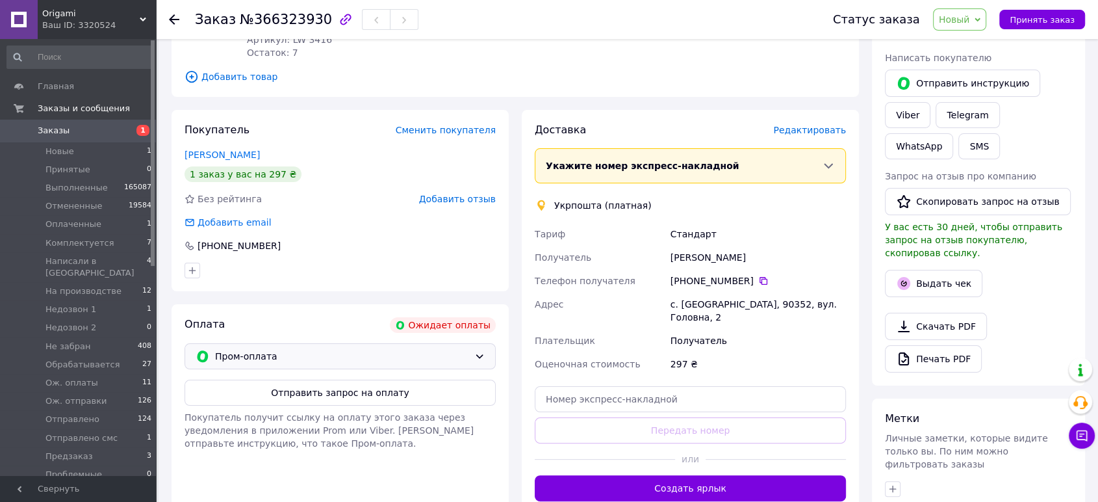
scroll to position [216, 0]
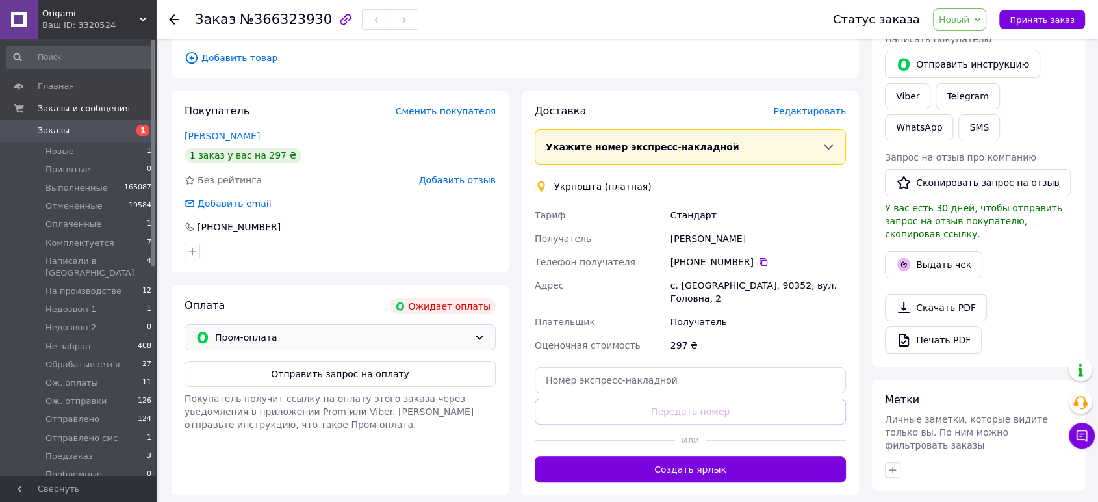
click at [320, 348] on div "Пром-оплата" at bounding box center [339, 337] width 311 height 26
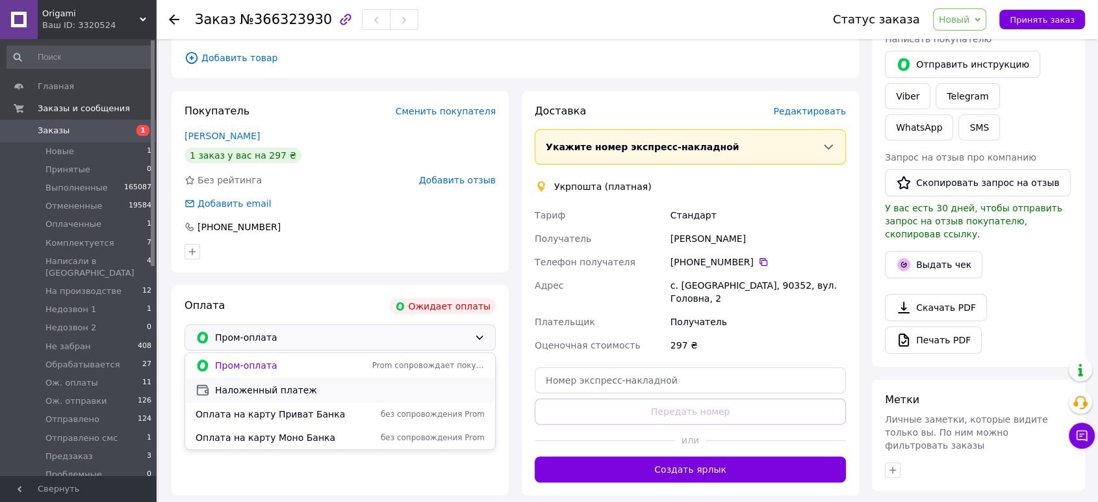
click at [316, 383] on span "Наложенный платеж" at bounding box center [350, 389] width 270 height 13
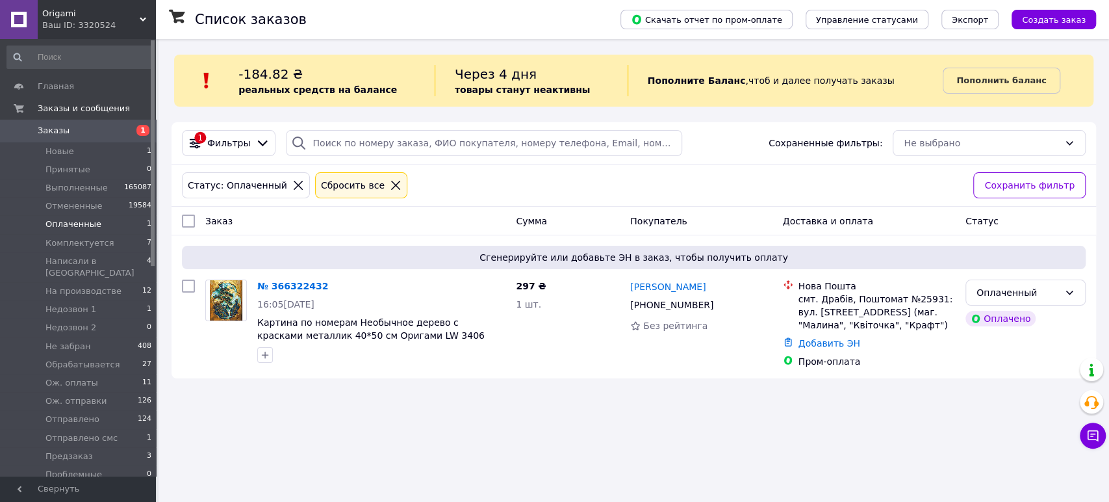
click at [363, 183] on div "Сбросить все" at bounding box center [352, 185] width 69 height 14
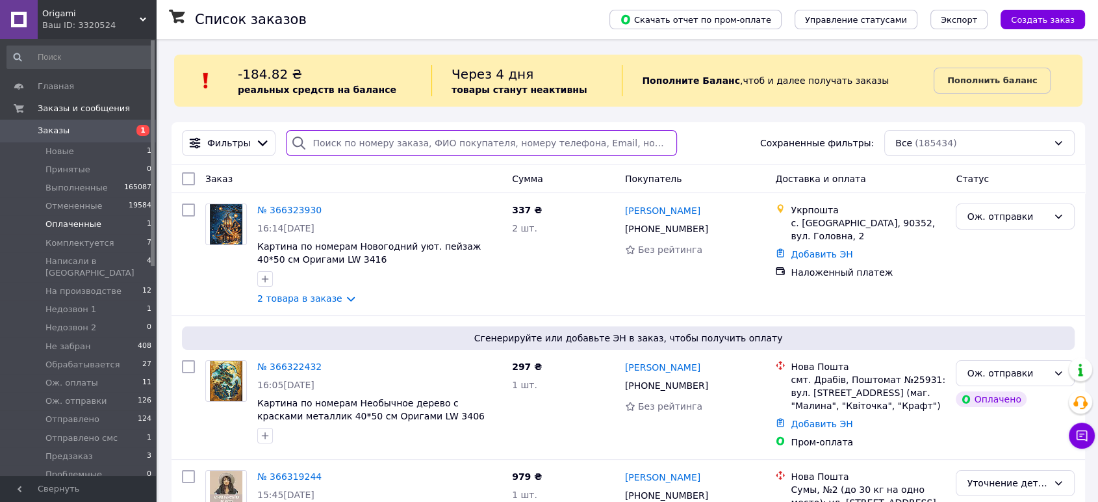
paste input "+380989798637"
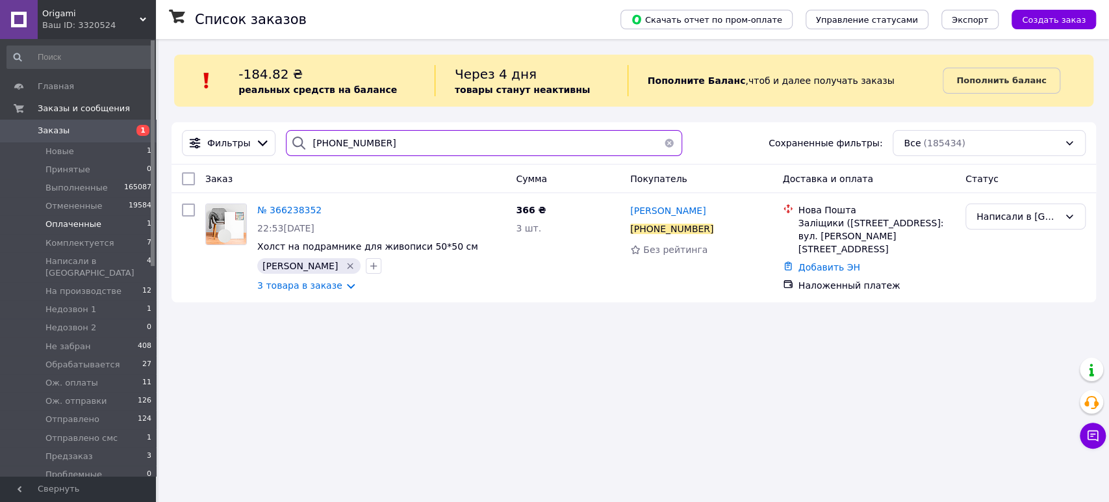
type input "+380989798637"
click at [997, 223] on div "Написали в [GEOGRAPHIC_DATA]" at bounding box center [1017, 216] width 83 height 14
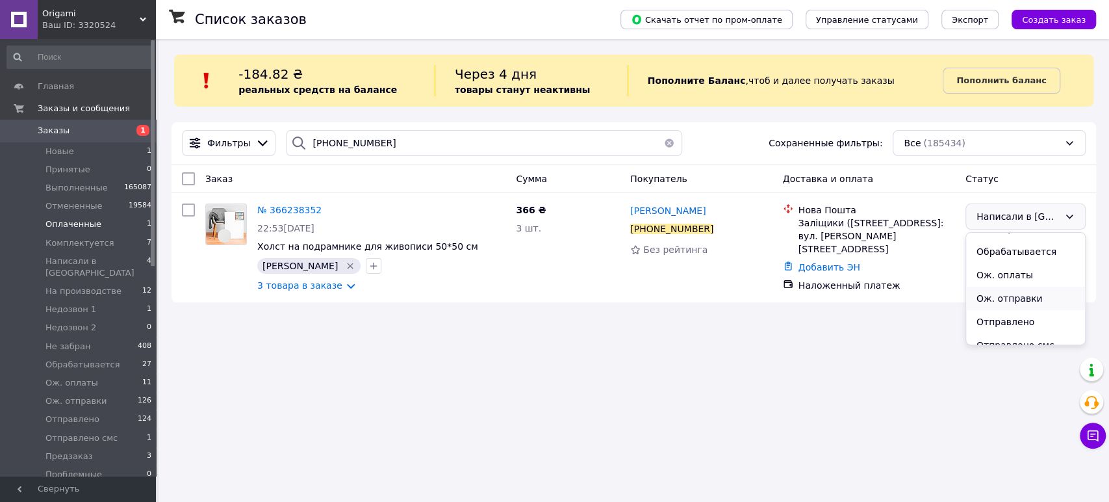
scroll to position [216, 0]
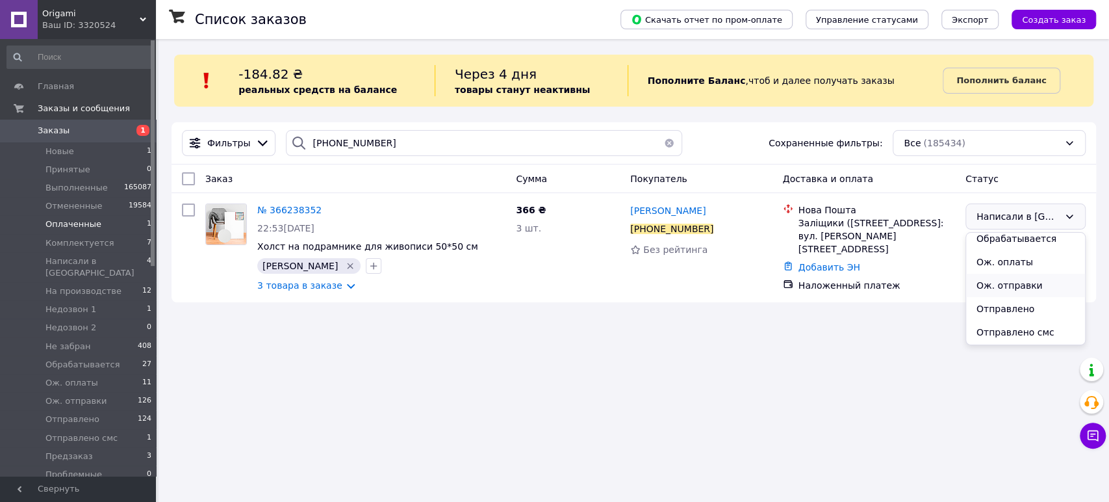
click at [995, 288] on li "Ож. отправки" at bounding box center [1025, 284] width 119 height 23
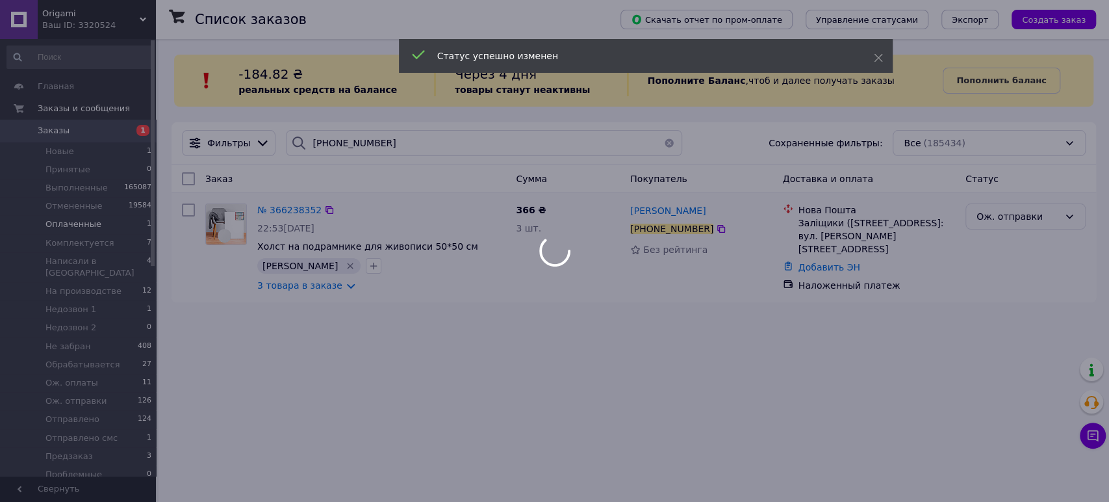
click at [1005, 218] on div at bounding box center [554, 251] width 1109 height 502
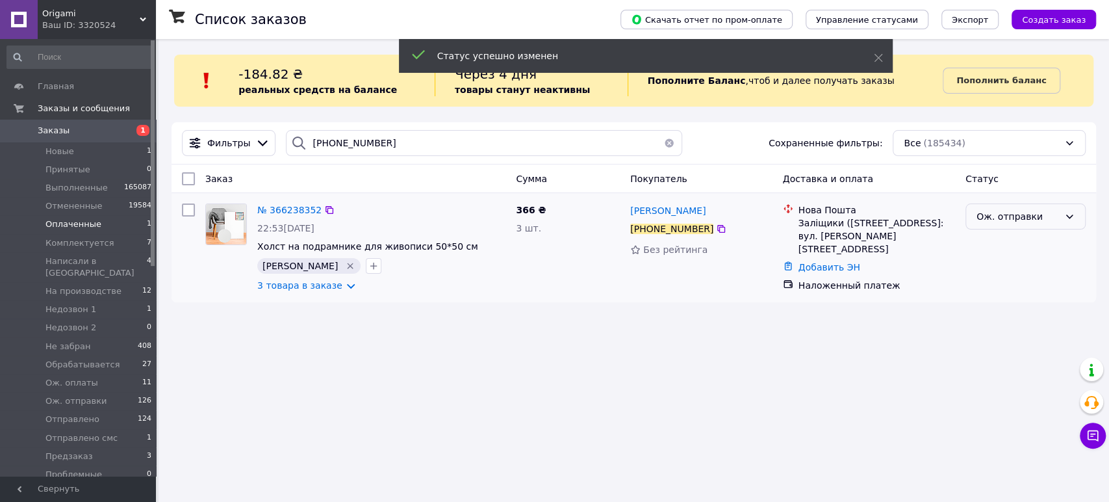
click at [1005, 226] on div "Ож. отправки" at bounding box center [1025, 216] width 120 height 26
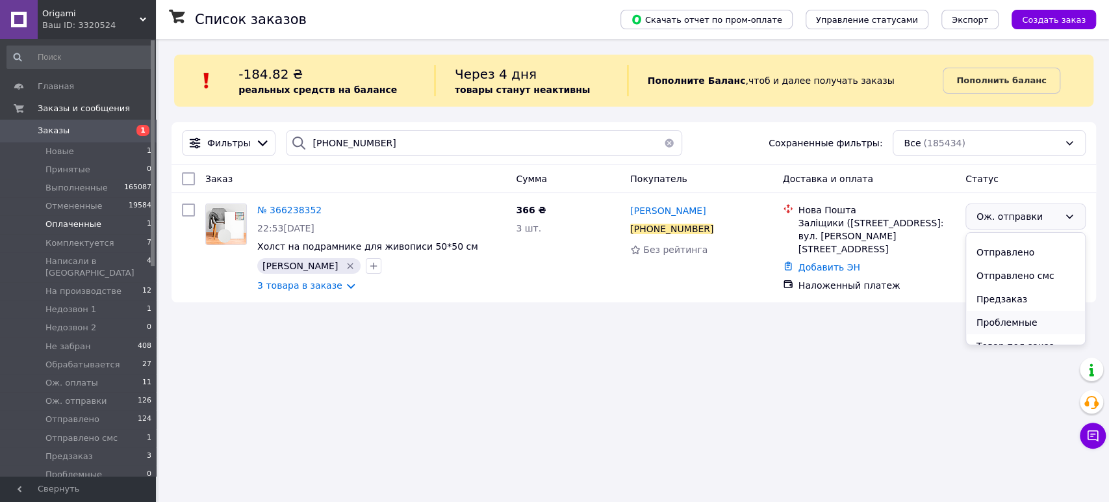
scroll to position [288, 0]
click at [1010, 331] on li "Товар под заказ" at bounding box center [1025, 342] width 119 height 23
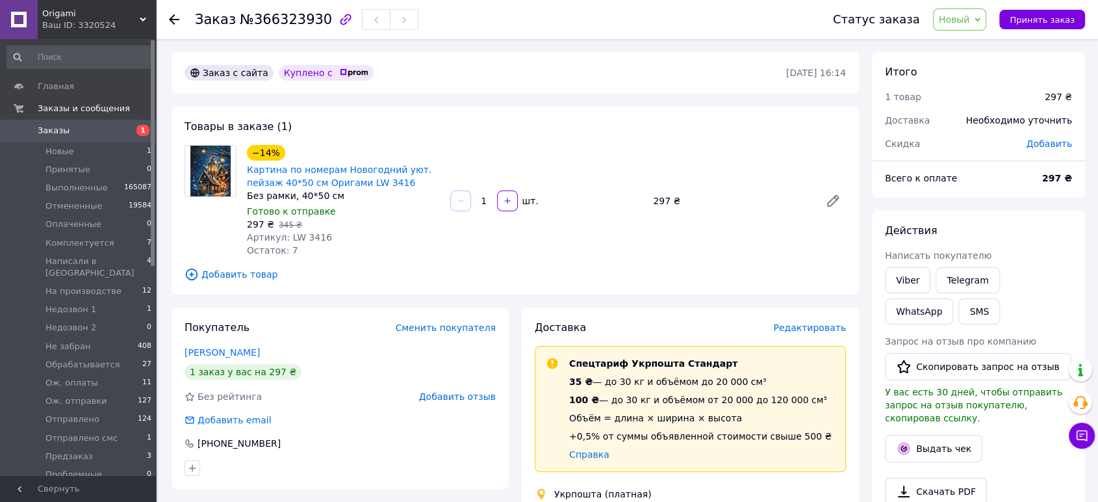
click at [239, 276] on span "Добавить товар" at bounding box center [514, 274] width 661 height 14
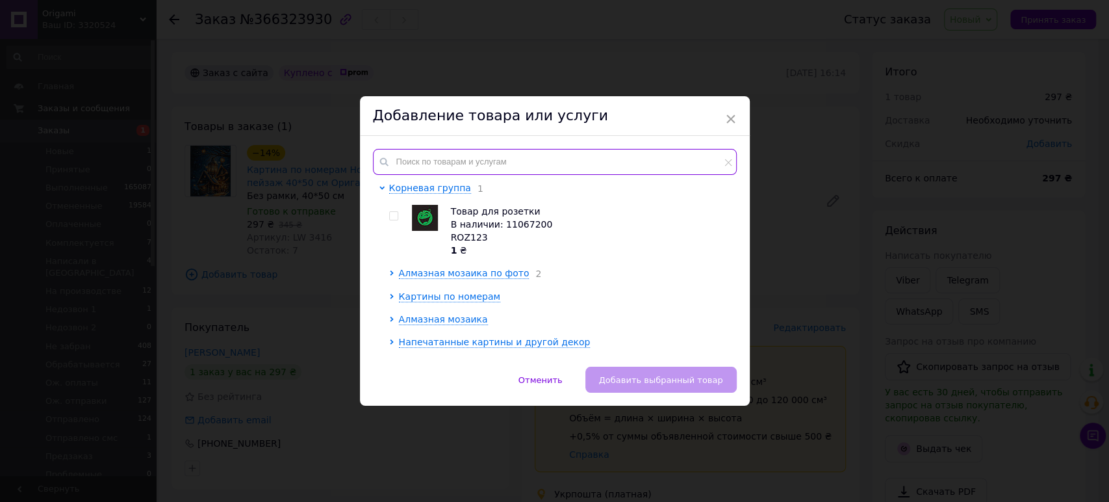
click at [422, 153] on input "text" at bounding box center [555, 162] width 364 height 26
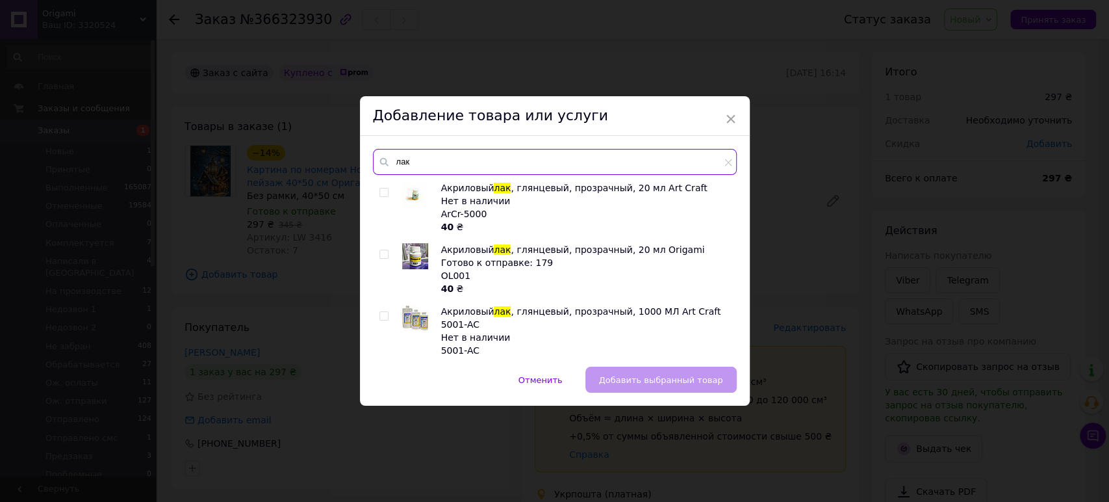
type input "лак"
click at [385, 250] on input "checkbox" at bounding box center [383, 254] width 8 height 8
checkbox input "true"
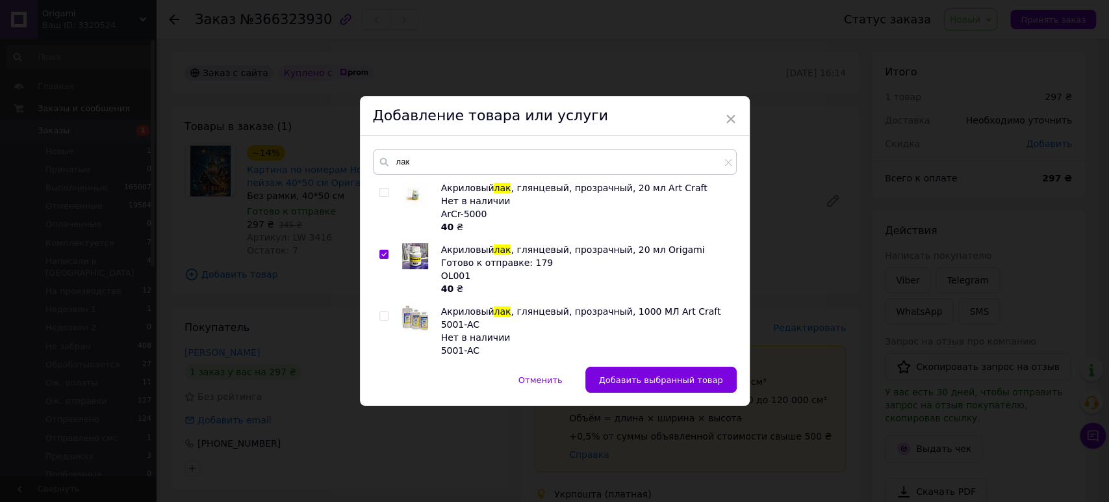
click at [685, 394] on div "Отменить   Добавить выбранный товар" at bounding box center [555, 385] width 390 height 39
click at [684, 388] on button "Добавить выбранный товар" at bounding box center [660, 379] width 151 height 26
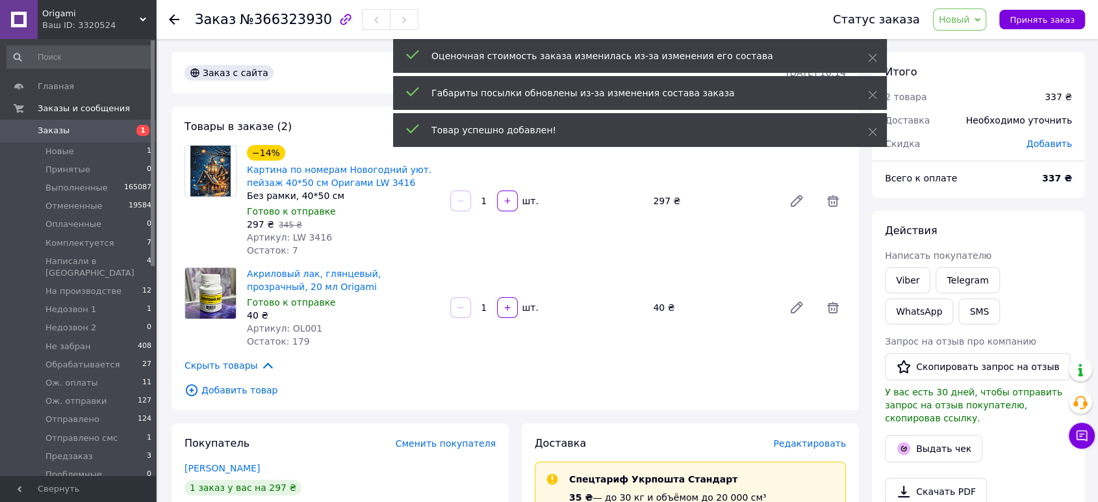
click at [960, 15] on span "Новый" at bounding box center [954, 19] width 31 height 10
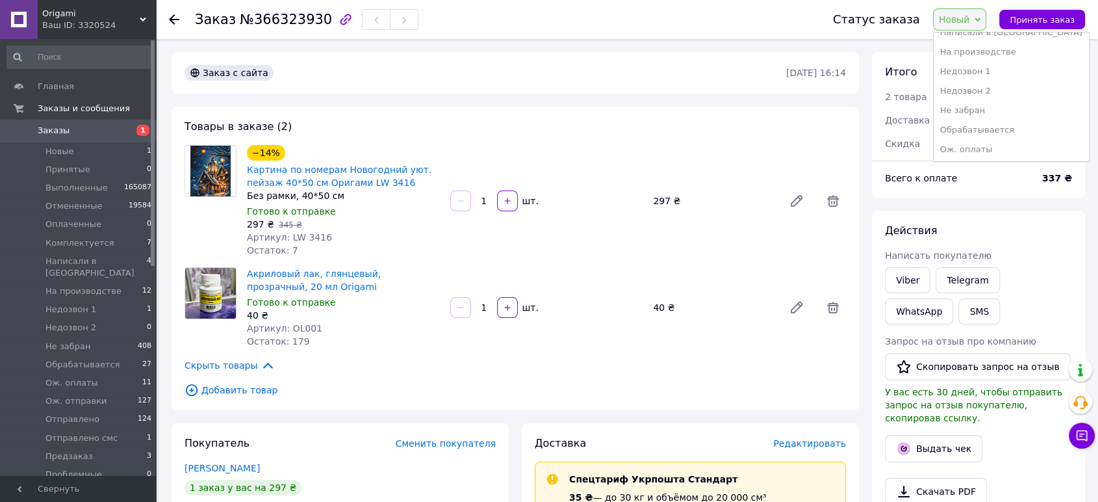
scroll to position [144, 0]
click at [961, 132] on li "Ож. отправки" at bounding box center [1011, 134] width 155 height 19
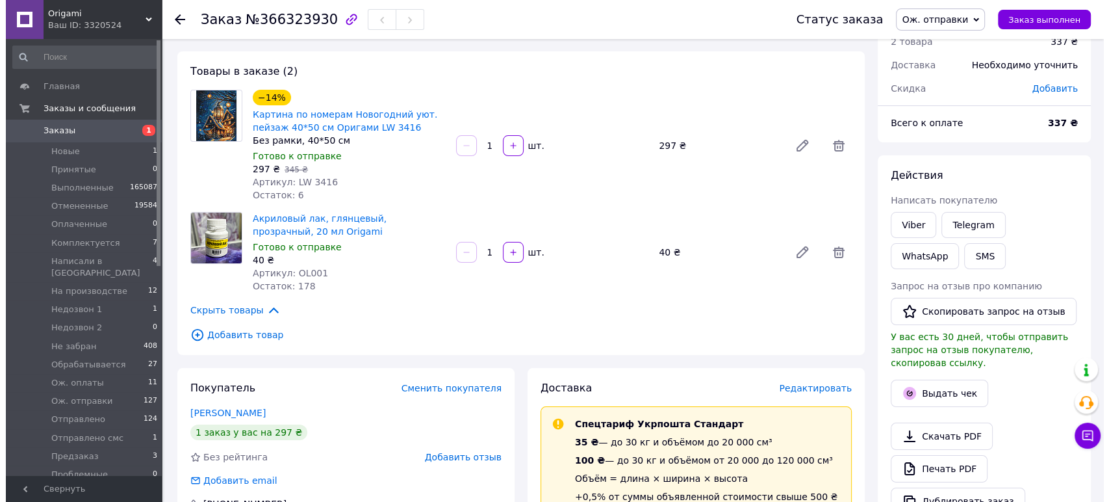
scroll to position [0, 0]
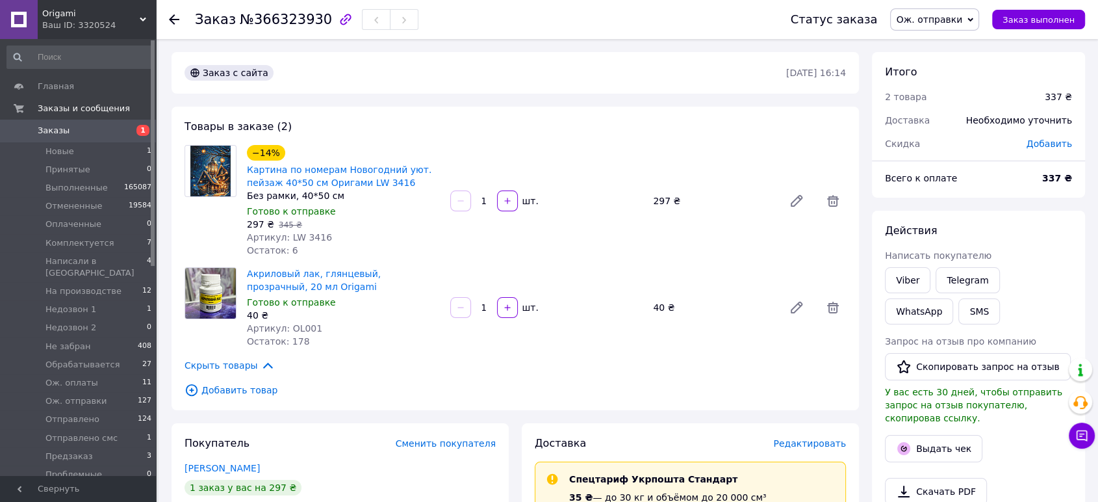
click at [103, 139] on link "Заказы 1" at bounding box center [79, 131] width 159 height 22
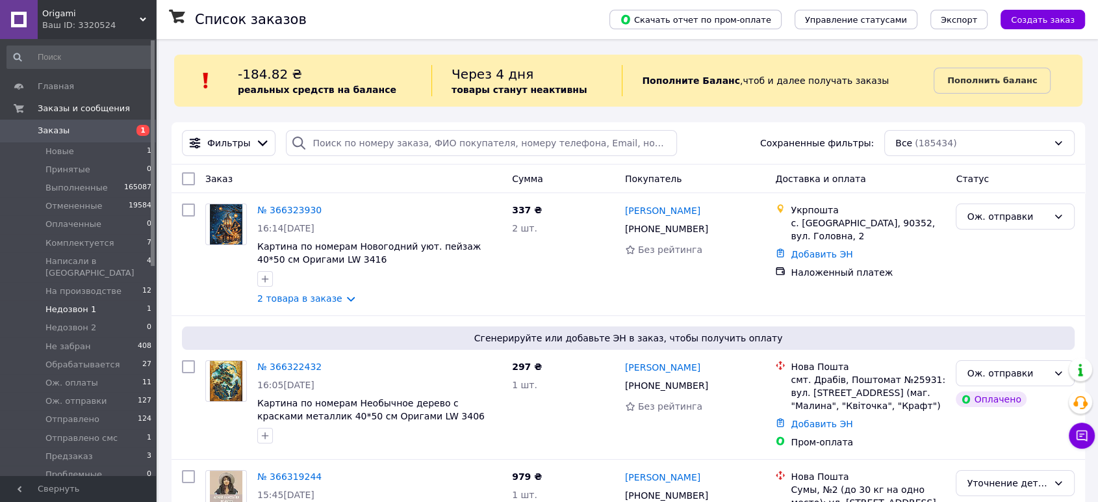
click at [108, 300] on li "Недозвон 1 1" at bounding box center [79, 309] width 159 height 18
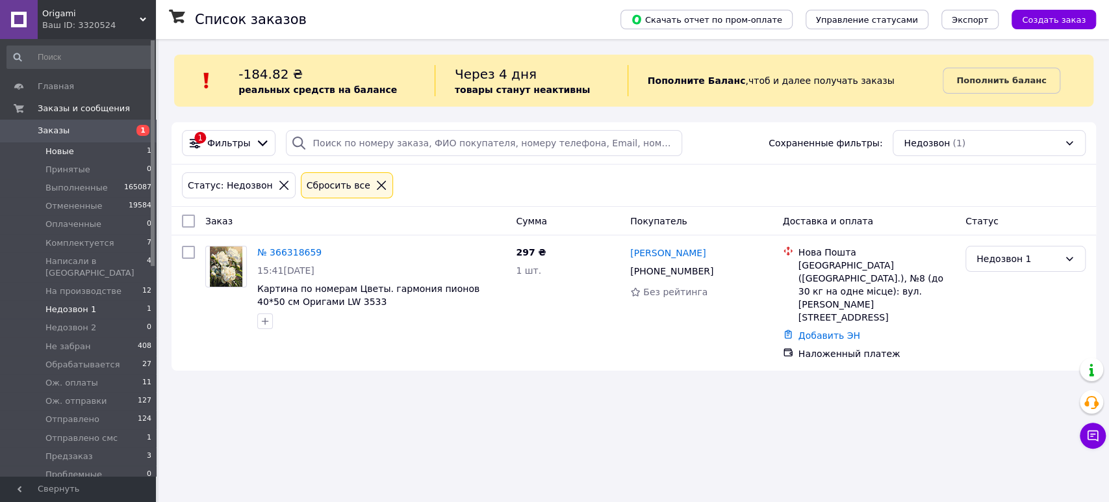
click at [88, 149] on li "Новые 1" at bounding box center [79, 151] width 159 height 18
